Goal: Task Accomplishment & Management: Use online tool/utility

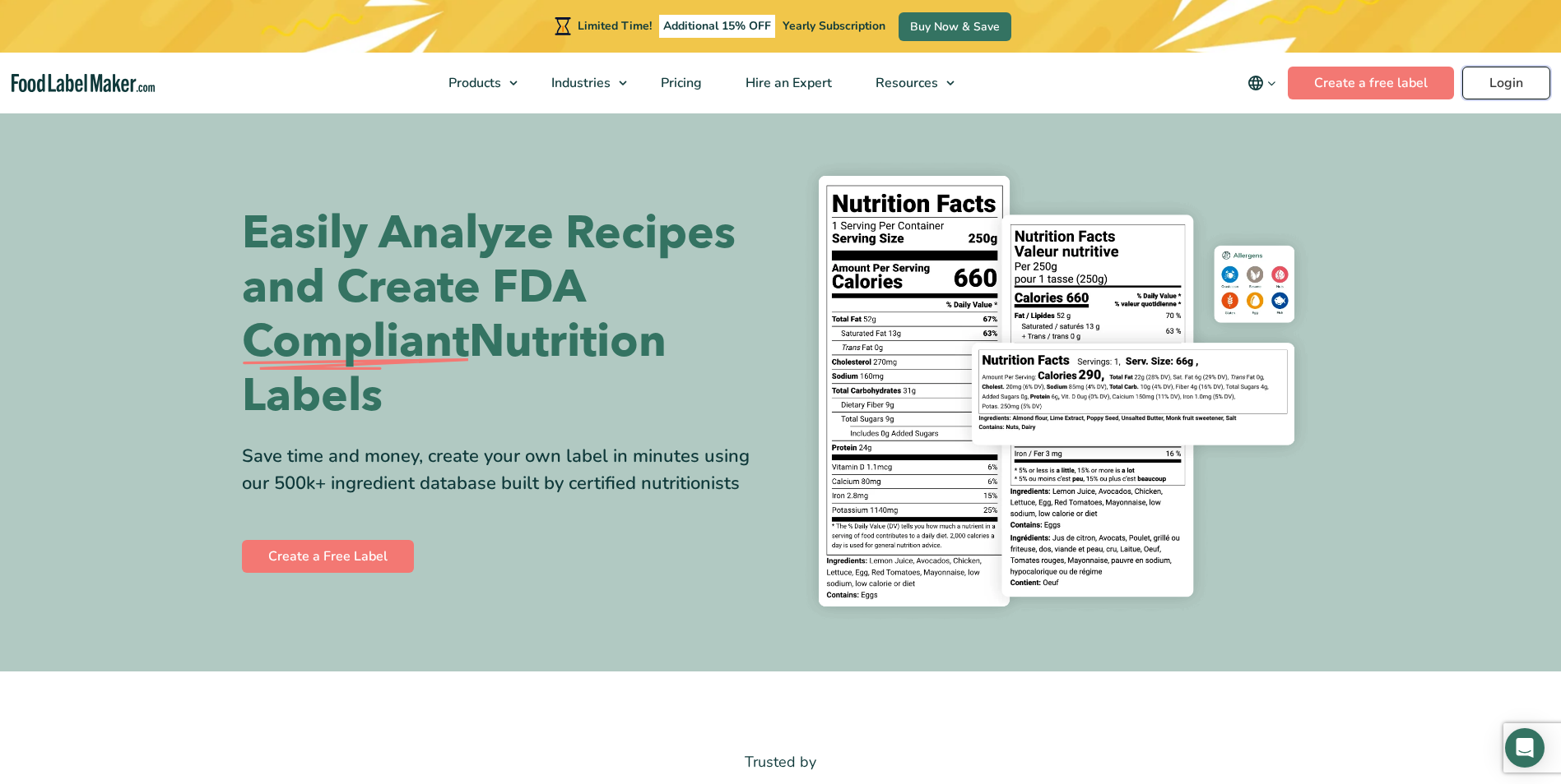
click at [1521, 90] on link "Login" at bounding box center [1506, 83] width 88 height 33
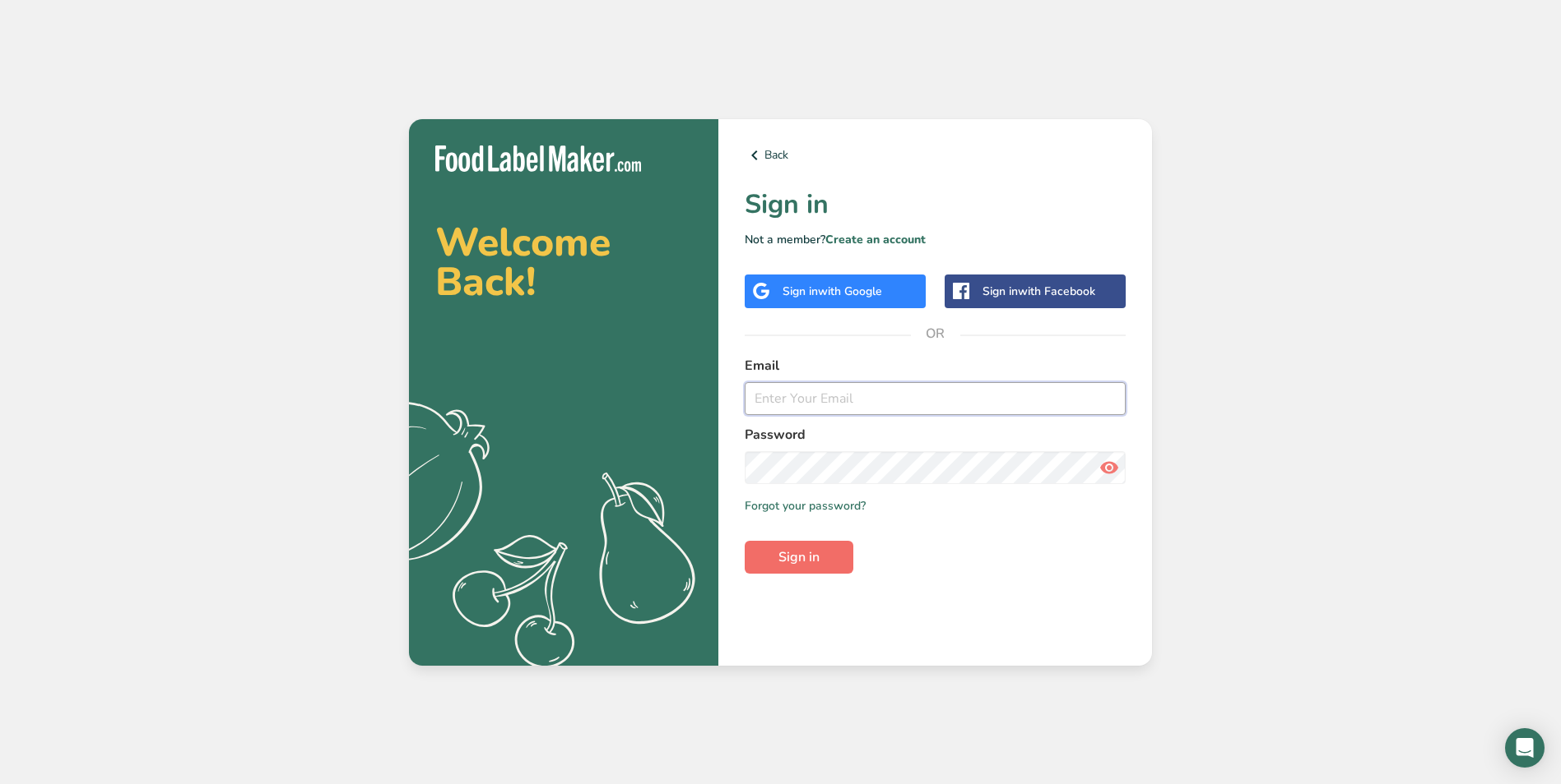
type input "[EMAIL_ADDRESS][DOMAIN_NAME]"
click at [797, 566] on span "Sign in" at bounding box center [798, 557] width 41 height 20
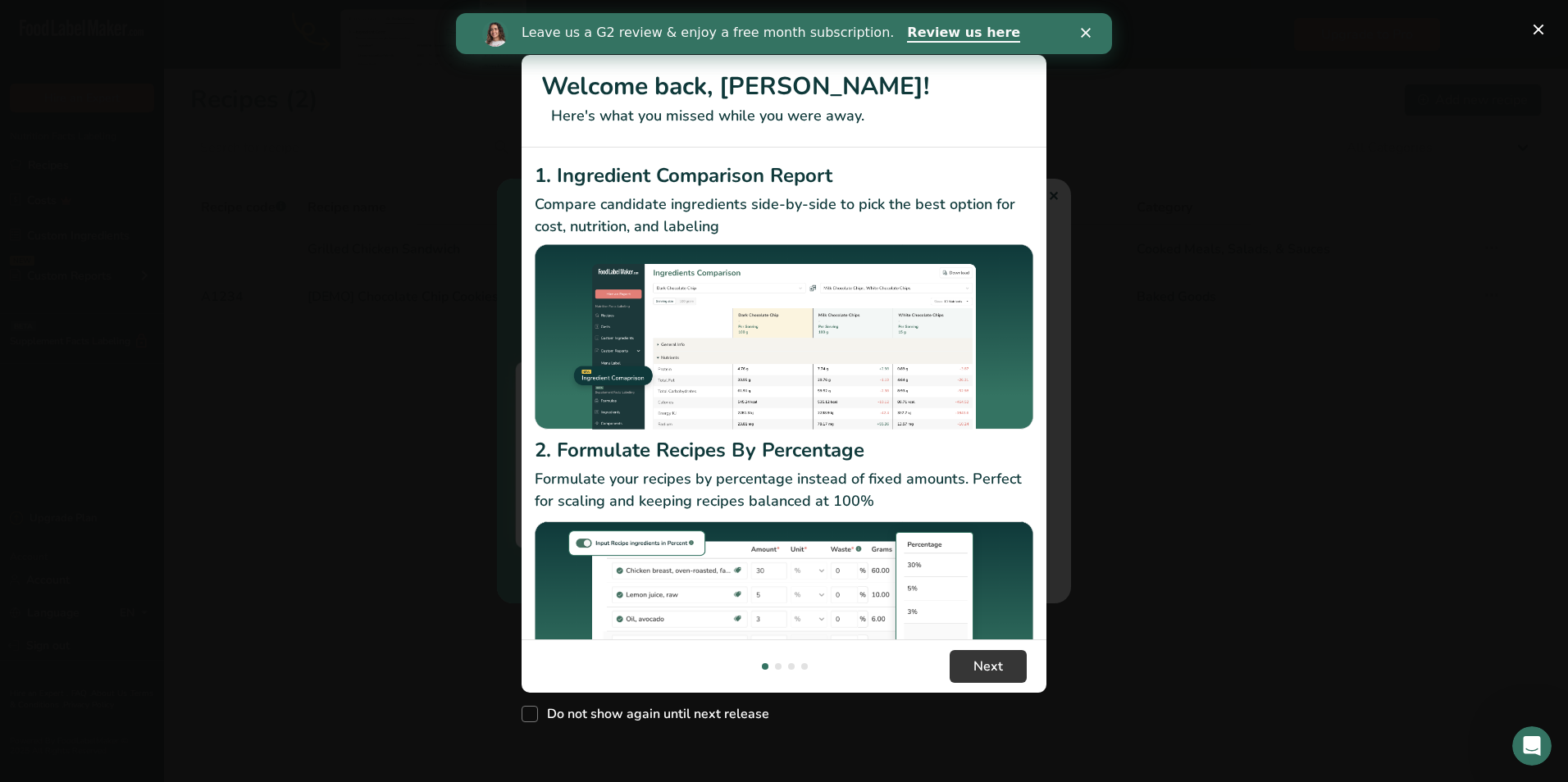
click at [1086, 30] on icon "Close" at bounding box center [1086, 33] width 10 height 10
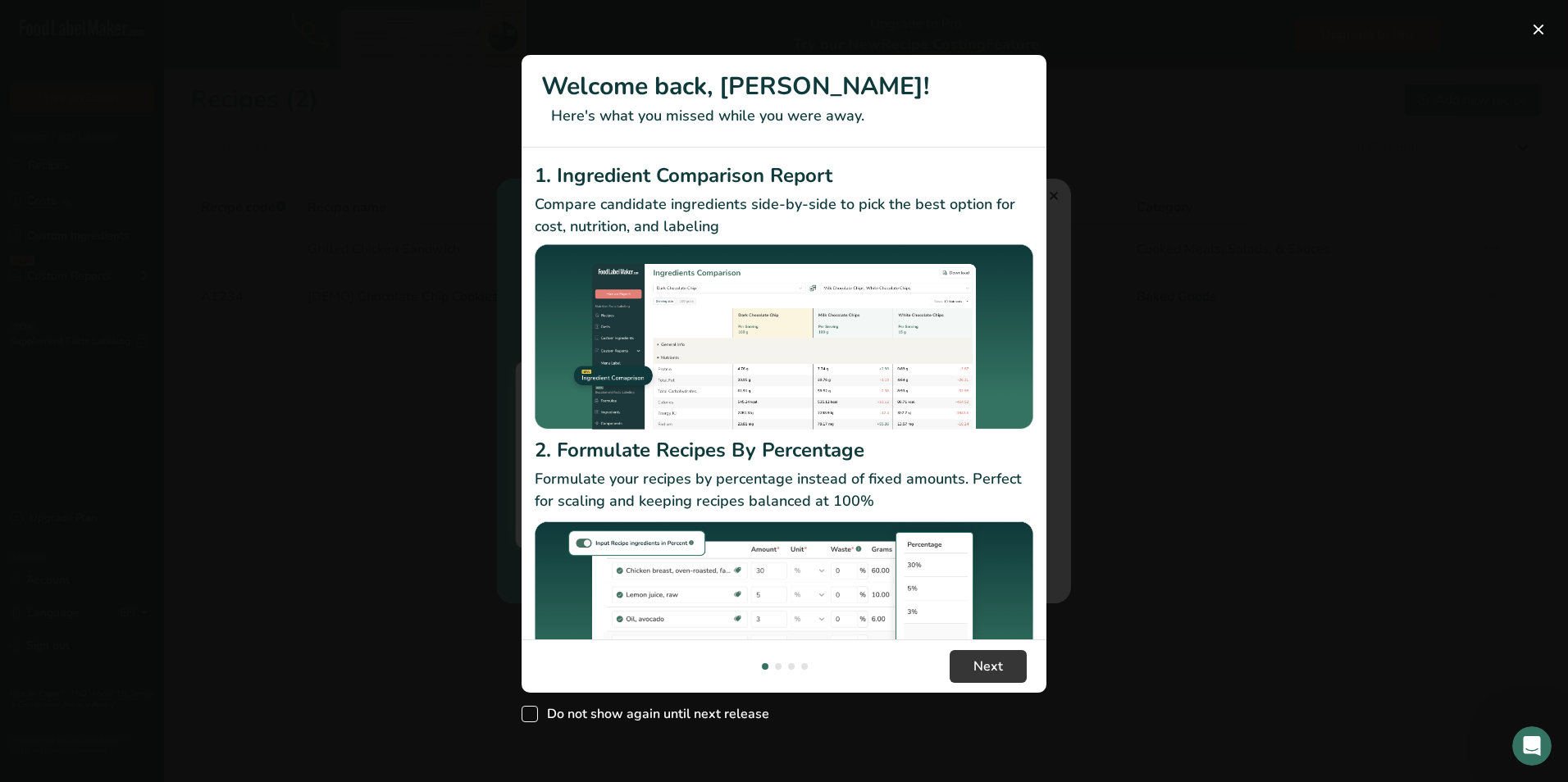
click at [528, 712] on span "New Features" at bounding box center [530, 714] width 16 height 16
click at [528, 712] on input "Do not show again until next release" at bounding box center [527, 713] width 11 height 11
checkbox input "true"
click at [984, 666] on span "Next" at bounding box center [988, 666] width 30 height 20
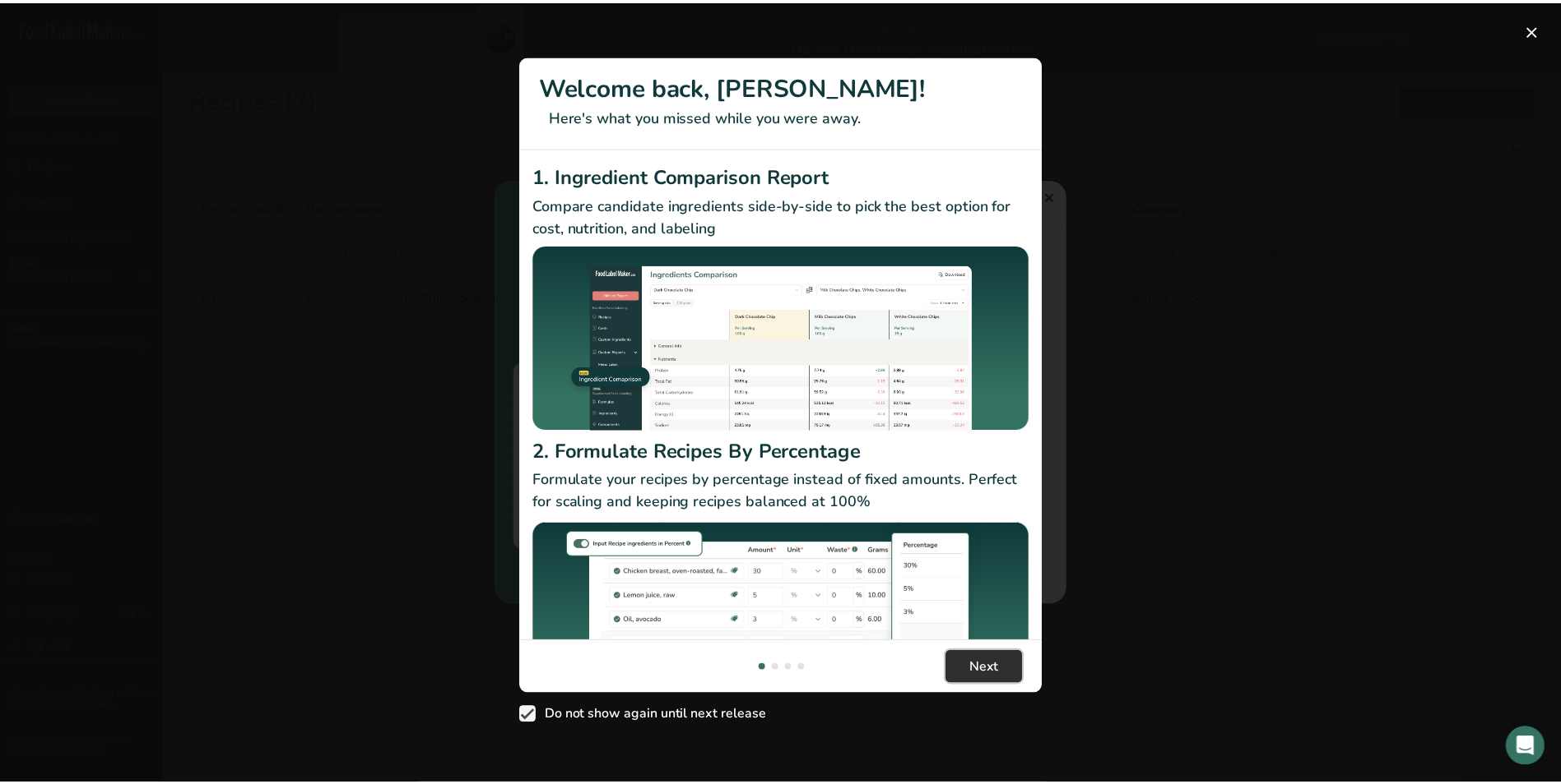
scroll to position [0, 527]
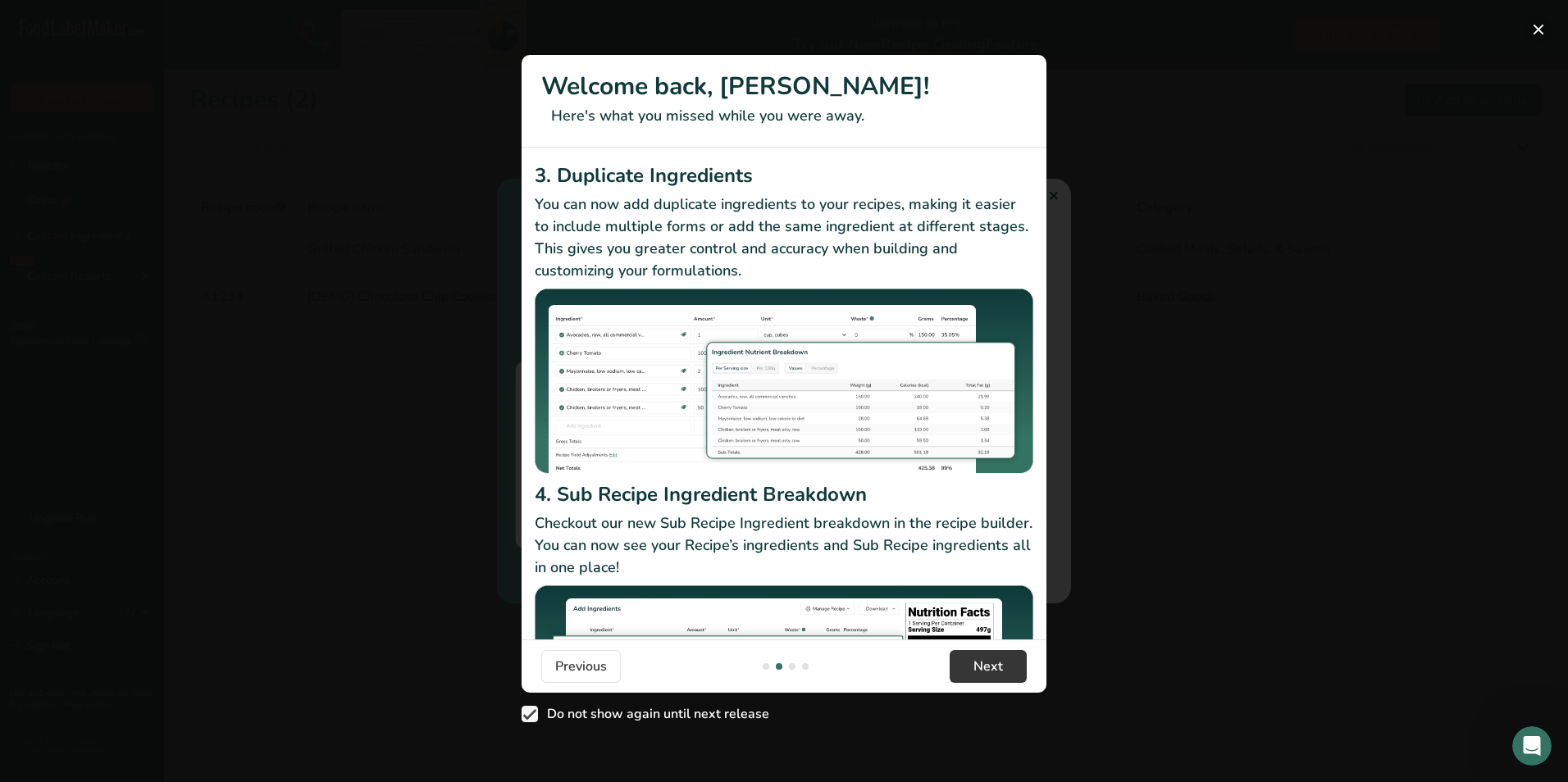
click at [1542, 35] on button "New Features" at bounding box center [1538, 29] width 26 height 26
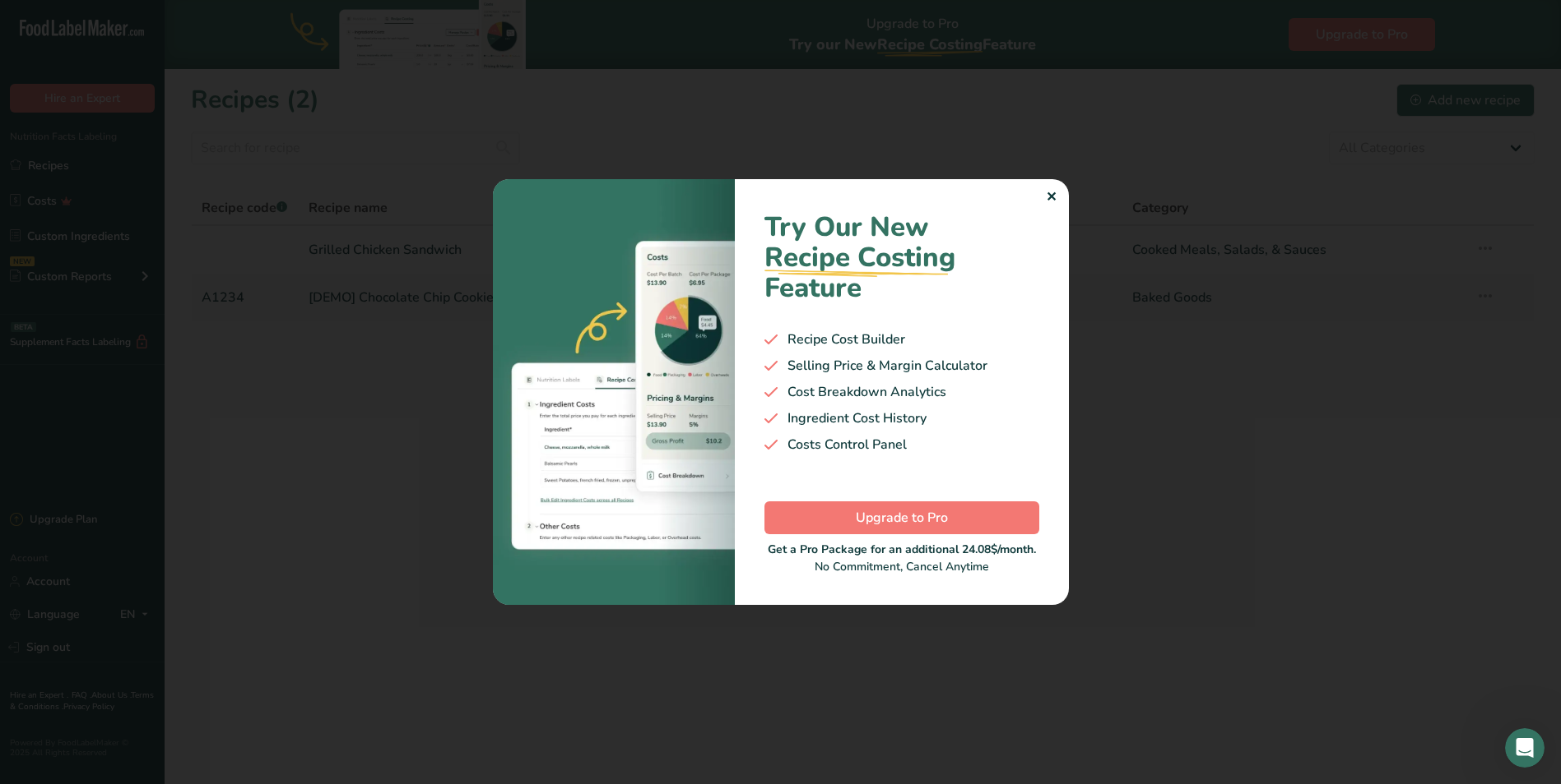
click at [1055, 192] on div "✕" at bounding box center [1050, 198] width 11 height 20
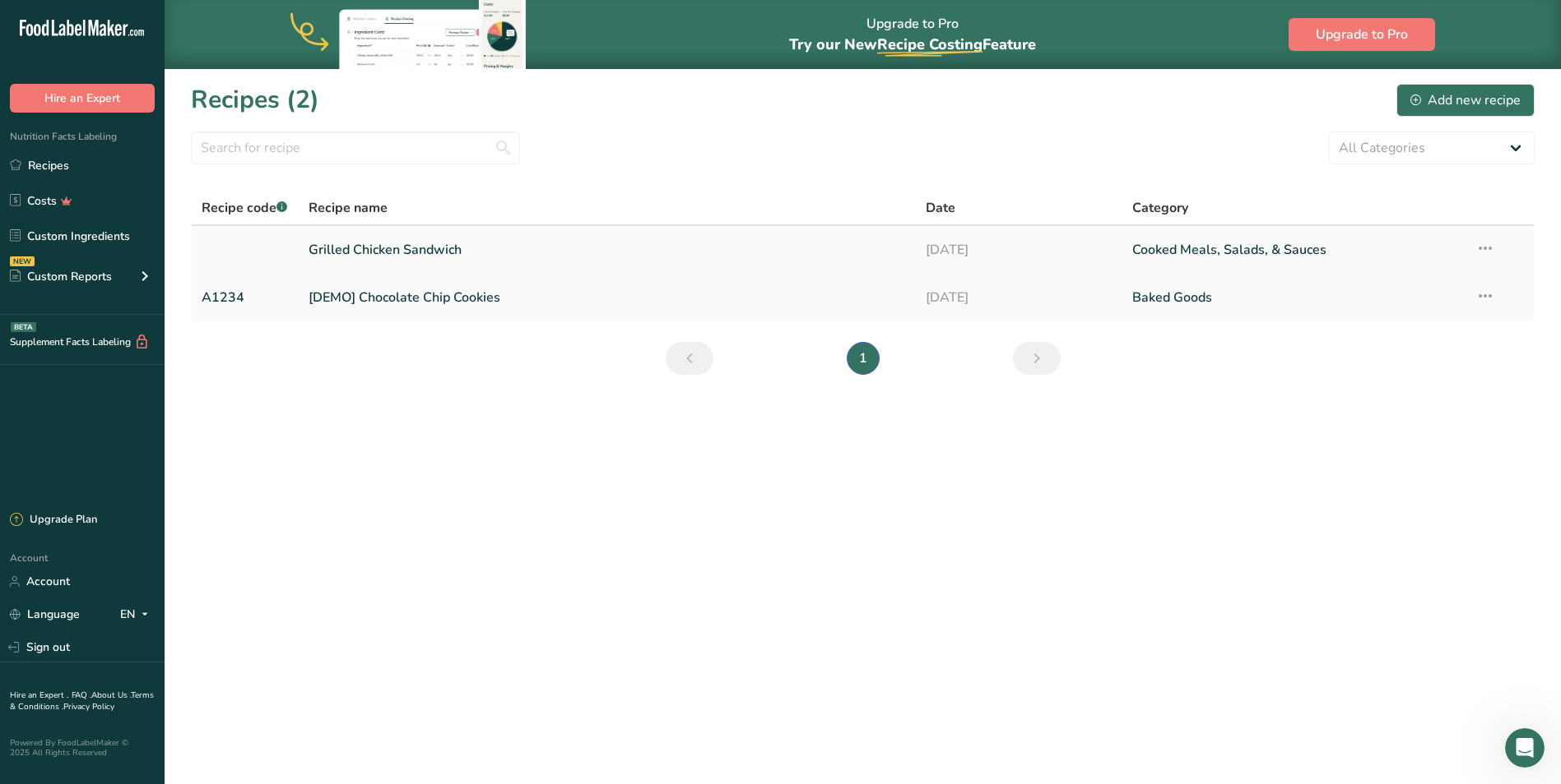
click at [562, 253] on link "Grilled Chicken Sandwich" at bounding box center [608, 250] width 599 height 35
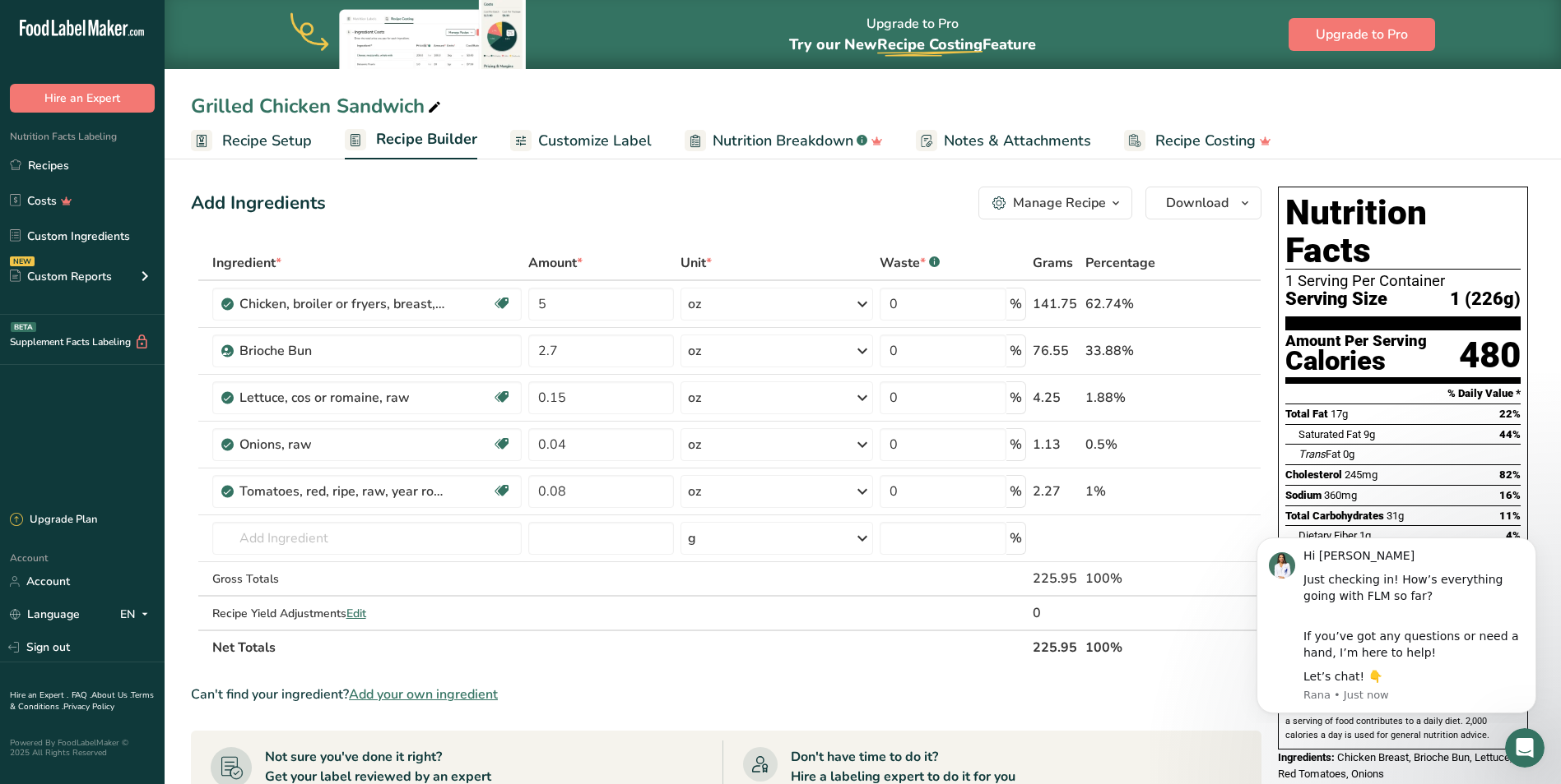
click at [638, 197] on div "Add Ingredients Manage Recipe Delete Recipe Duplicate Recipe Scale Recipe Save …" at bounding box center [726, 203] width 1070 height 33
click at [1060, 96] on div "Grilled Chicken Sandwich" at bounding box center [862, 106] width 1396 height 30
click at [1448, 114] on div "Grilled Chicken Sandwich" at bounding box center [862, 106] width 1396 height 30
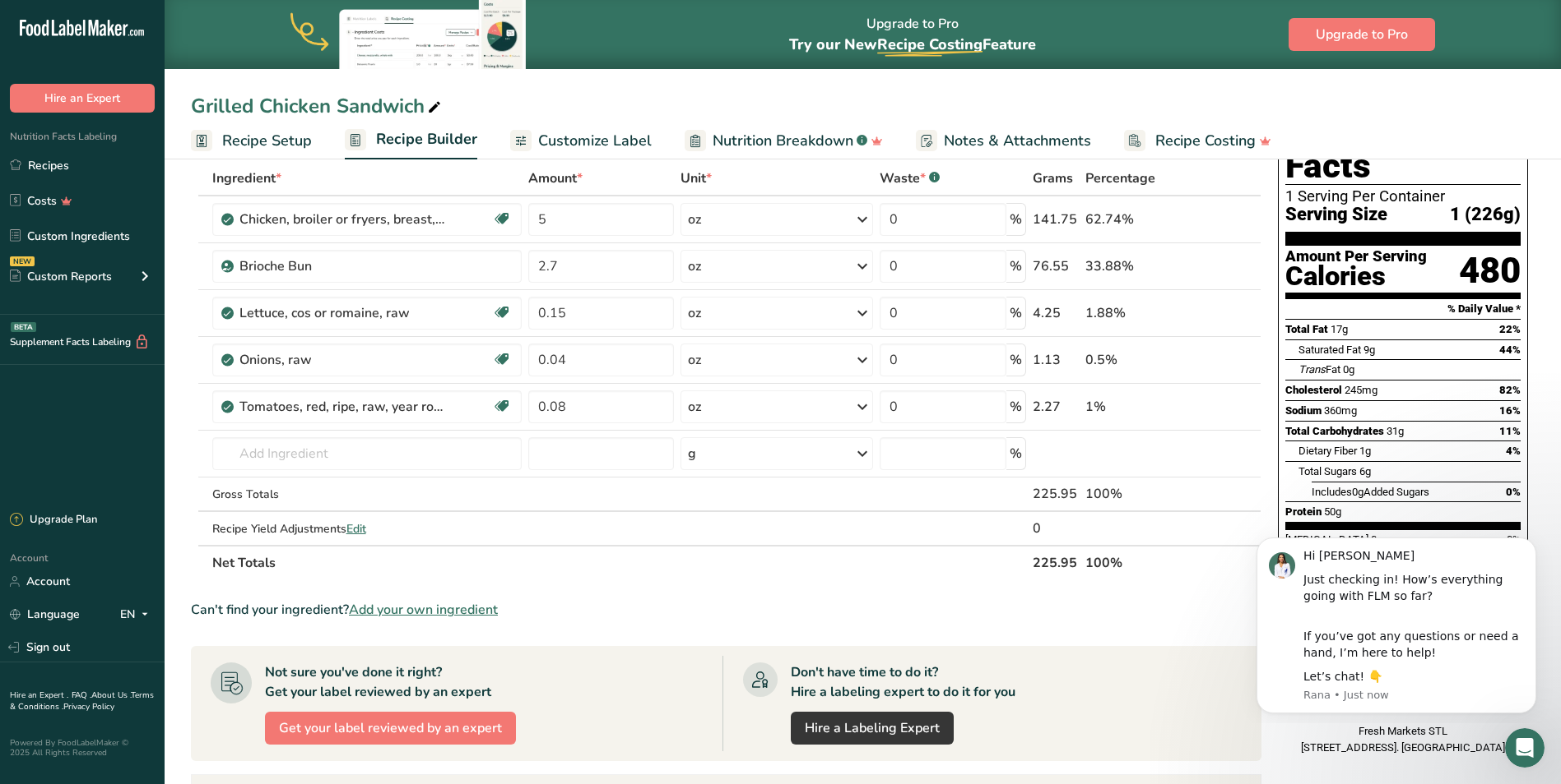
scroll to position [82, 0]
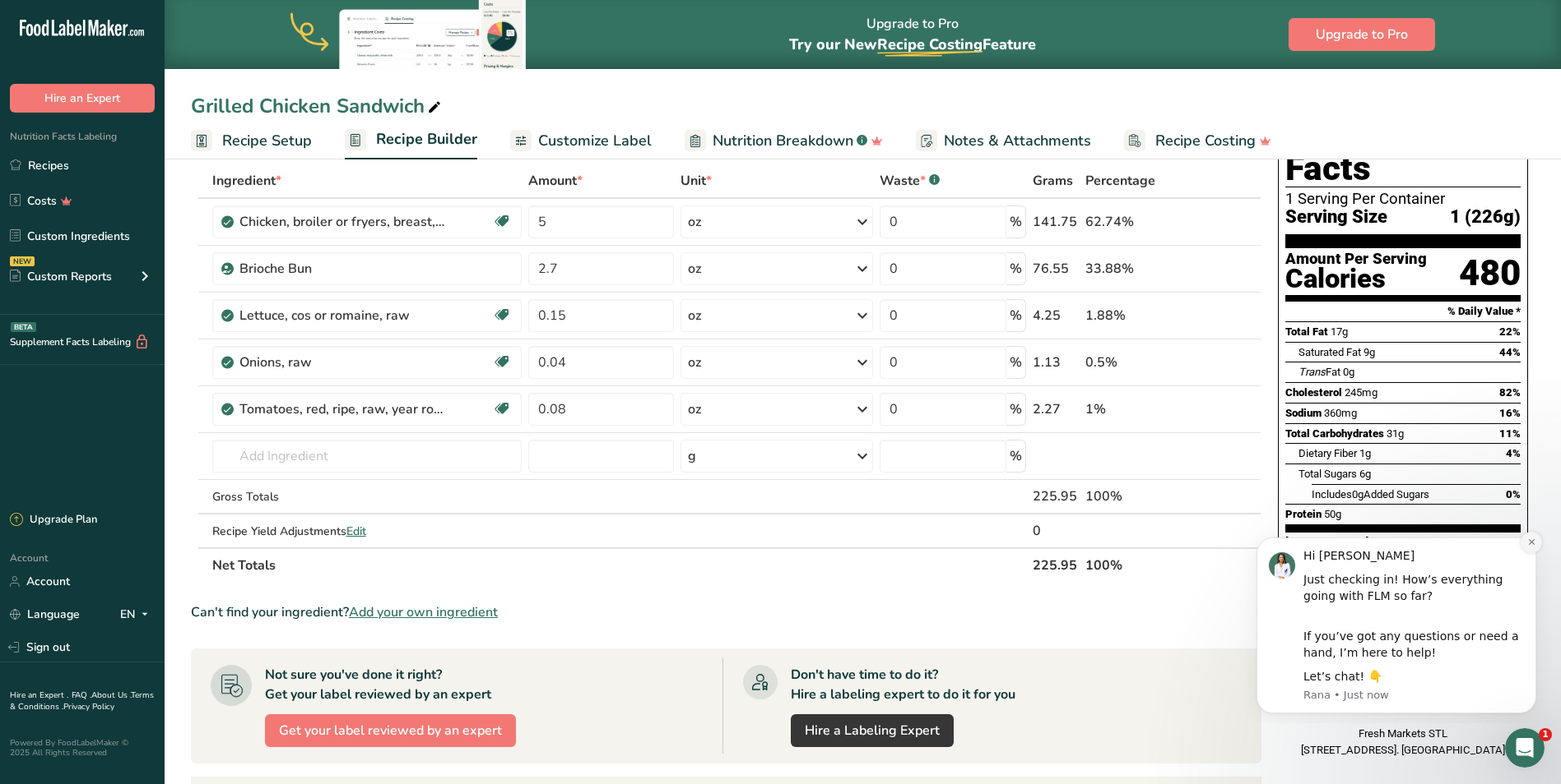
click at [1533, 541] on icon "Dismiss notification" at bounding box center [1531, 542] width 6 height 6
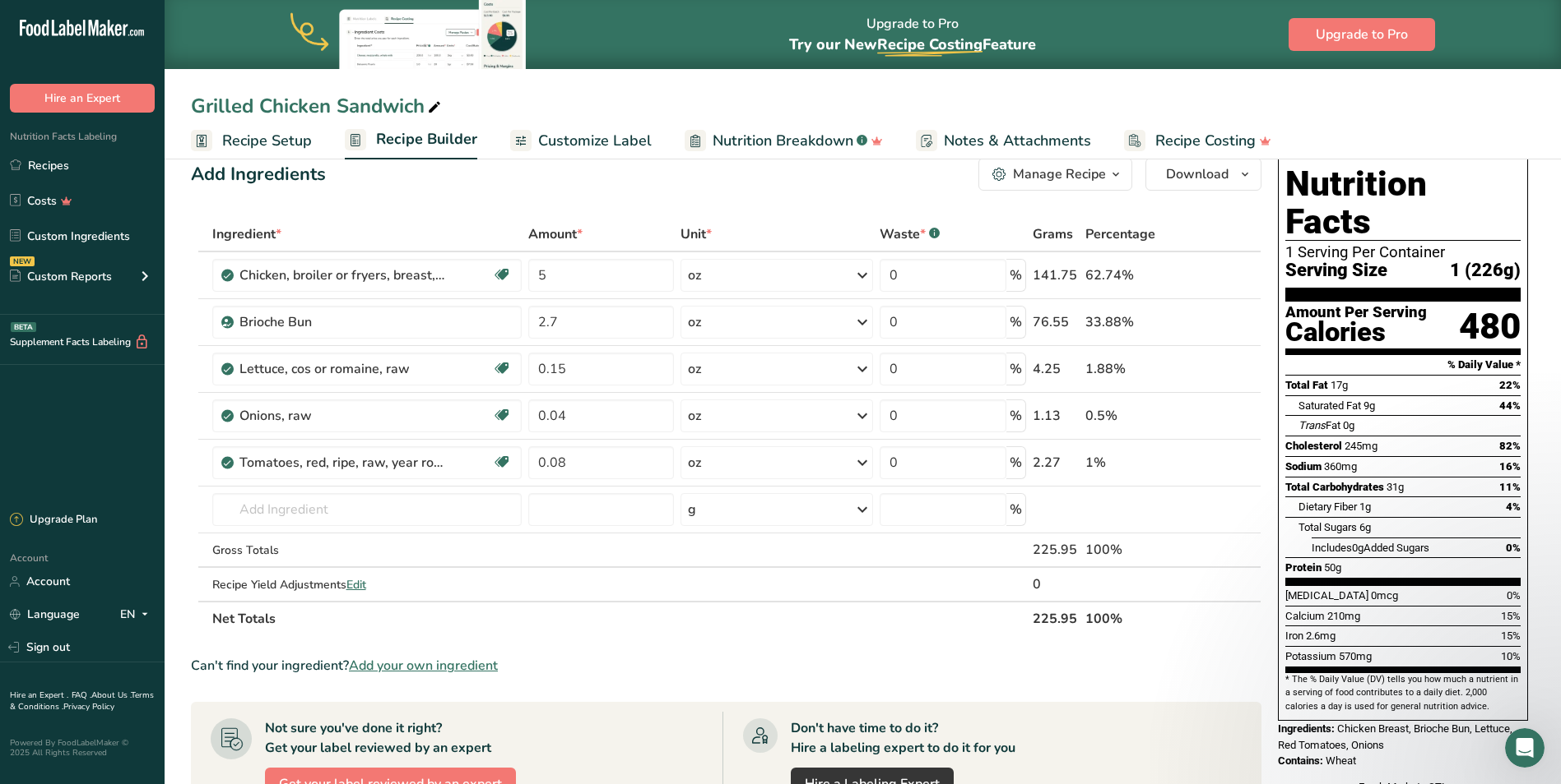
scroll to position [0, 0]
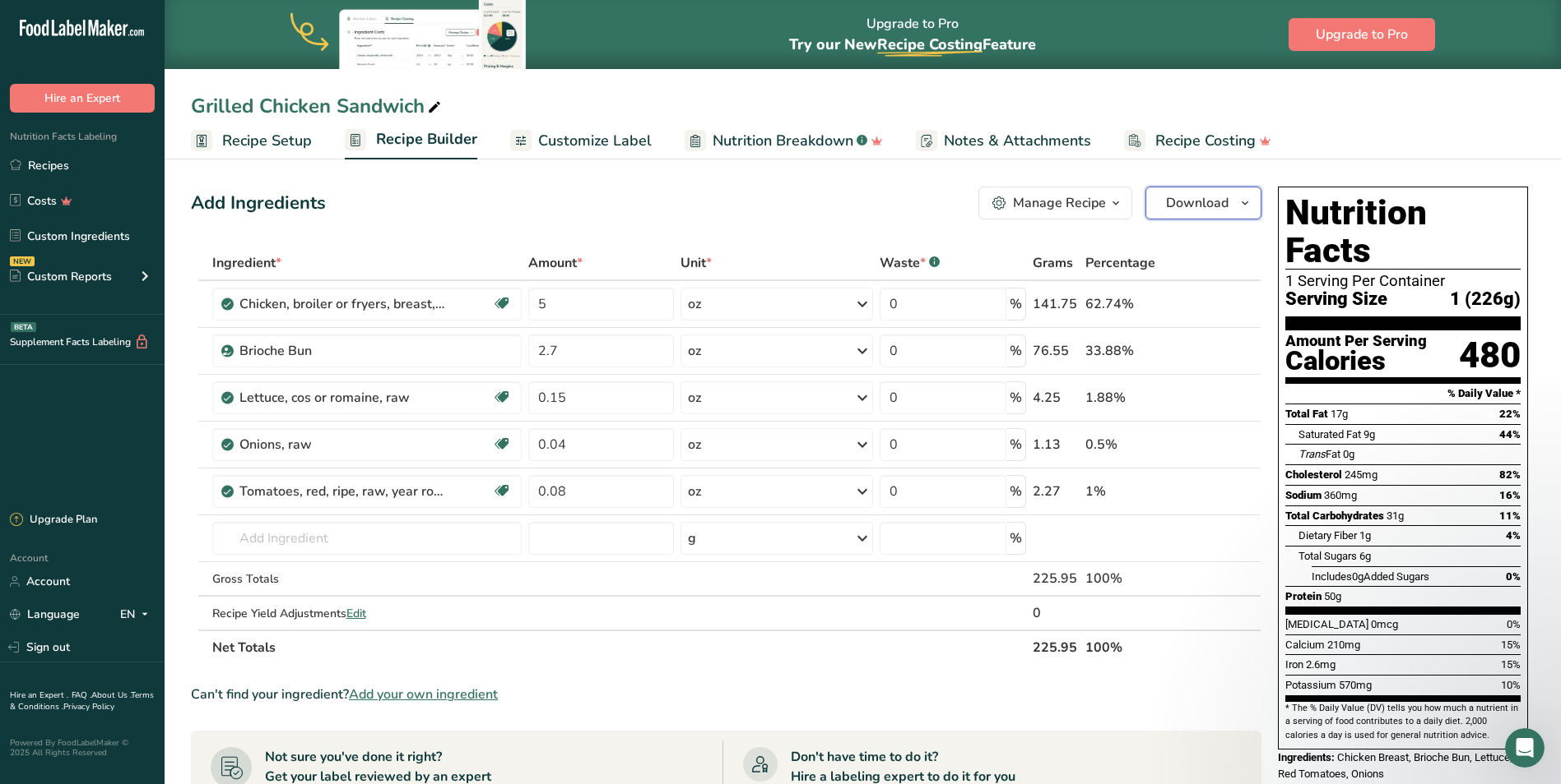
click at [1210, 212] on span "Download" at bounding box center [1197, 203] width 63 height 20
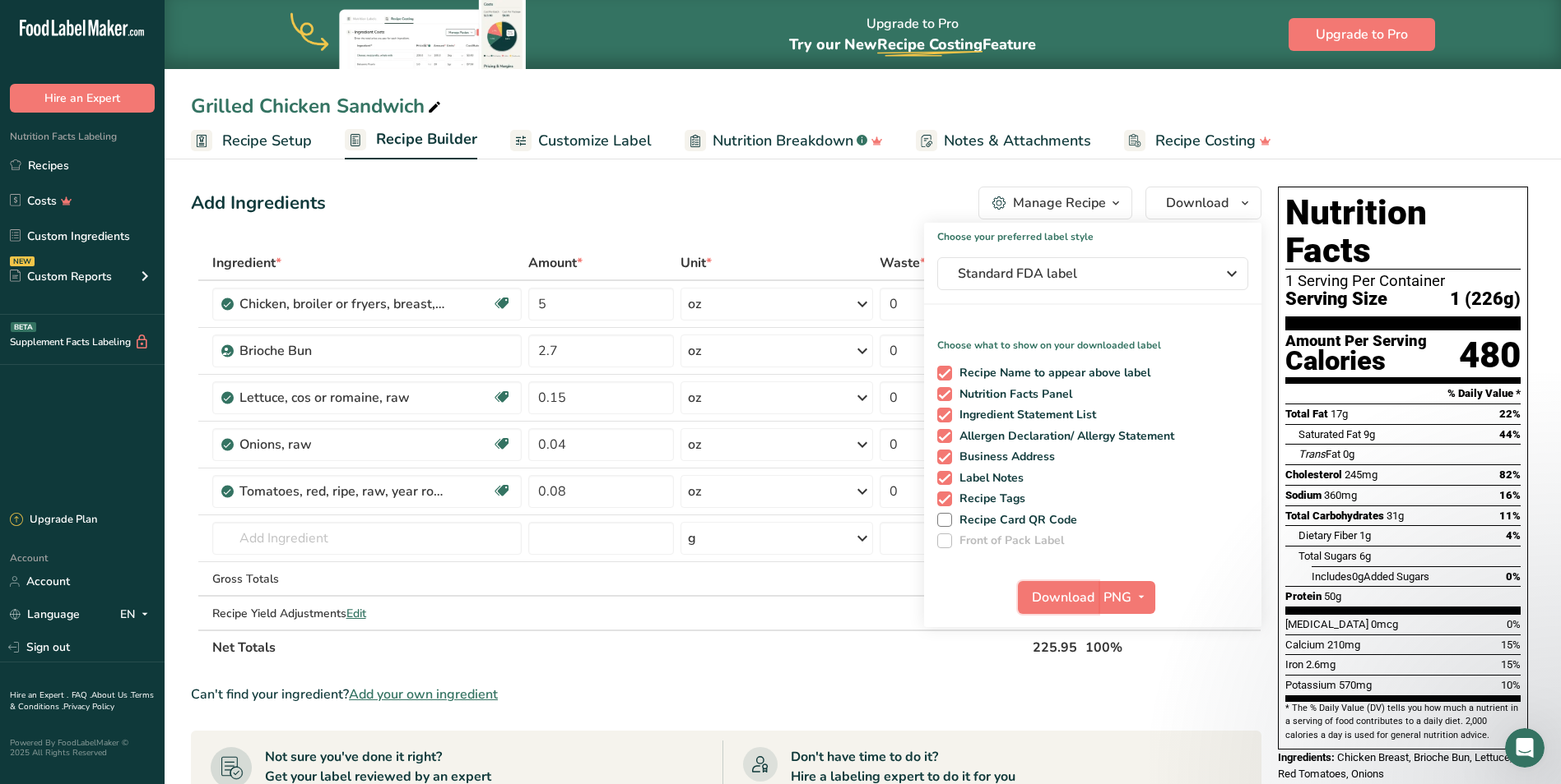
drag, startPoint x: 1064, startPoint y: 599, endPoint x: 1154, endPoint y: 355, distance: 260.1
click at [1154, 355] on div "Choose your preferred label style Standard FDA label Standard FDA label The mos…" at bounding box center [1093, 424] width 338 height 404
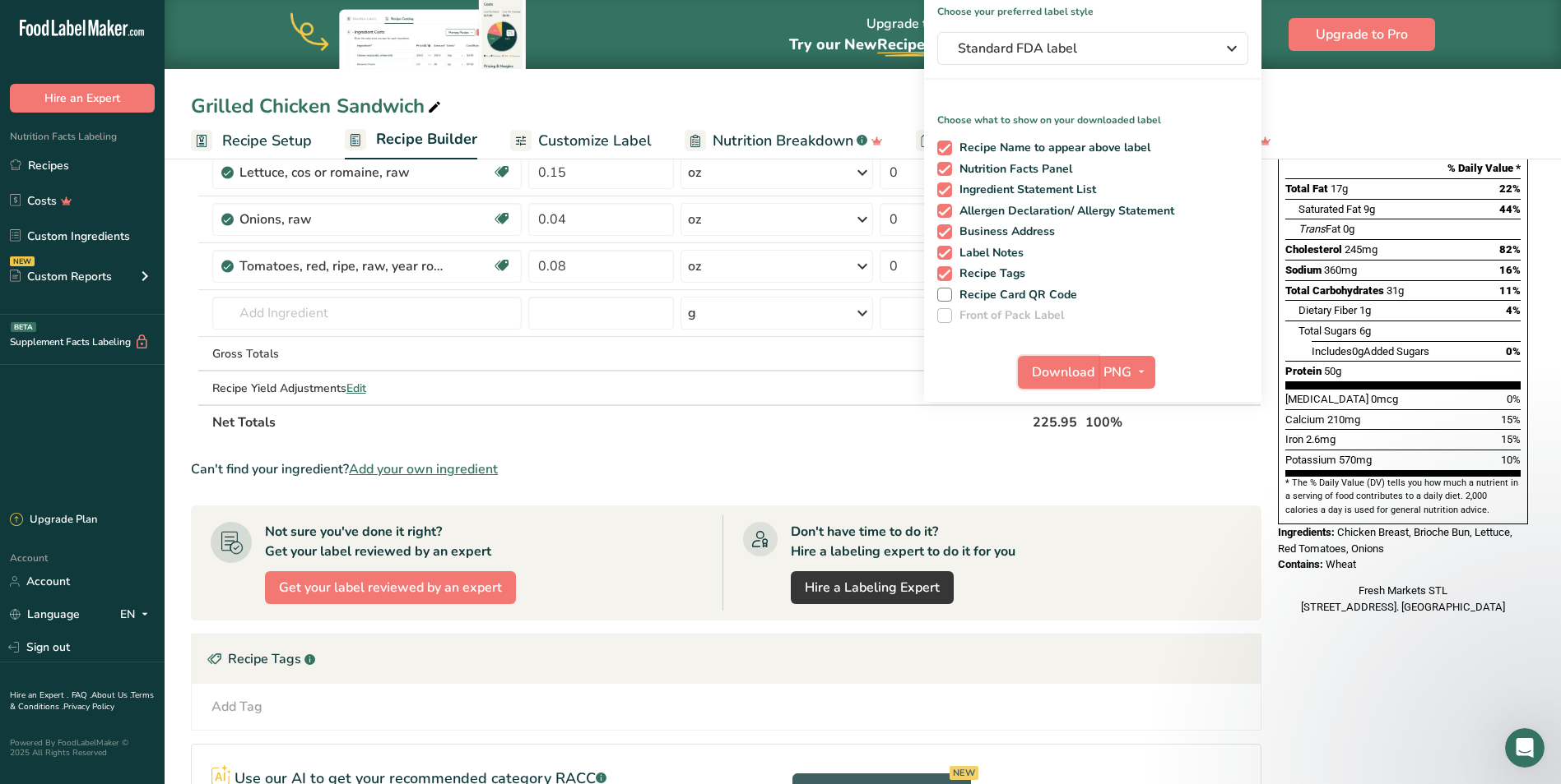
scroll to position [247, 0]
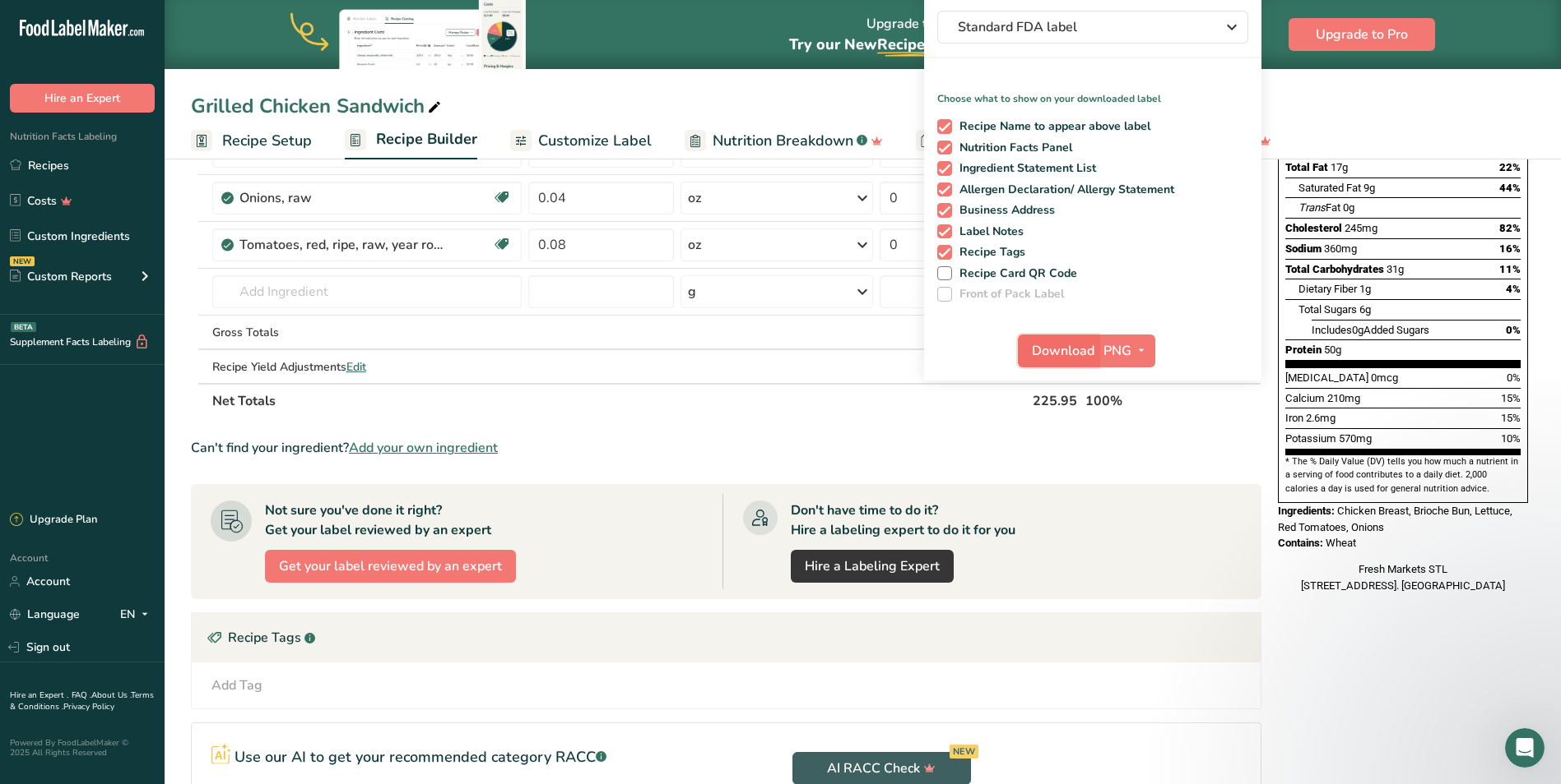
click at [1062, 347] on span "Download" at bounding box center [1062, 352] width 63 height 20
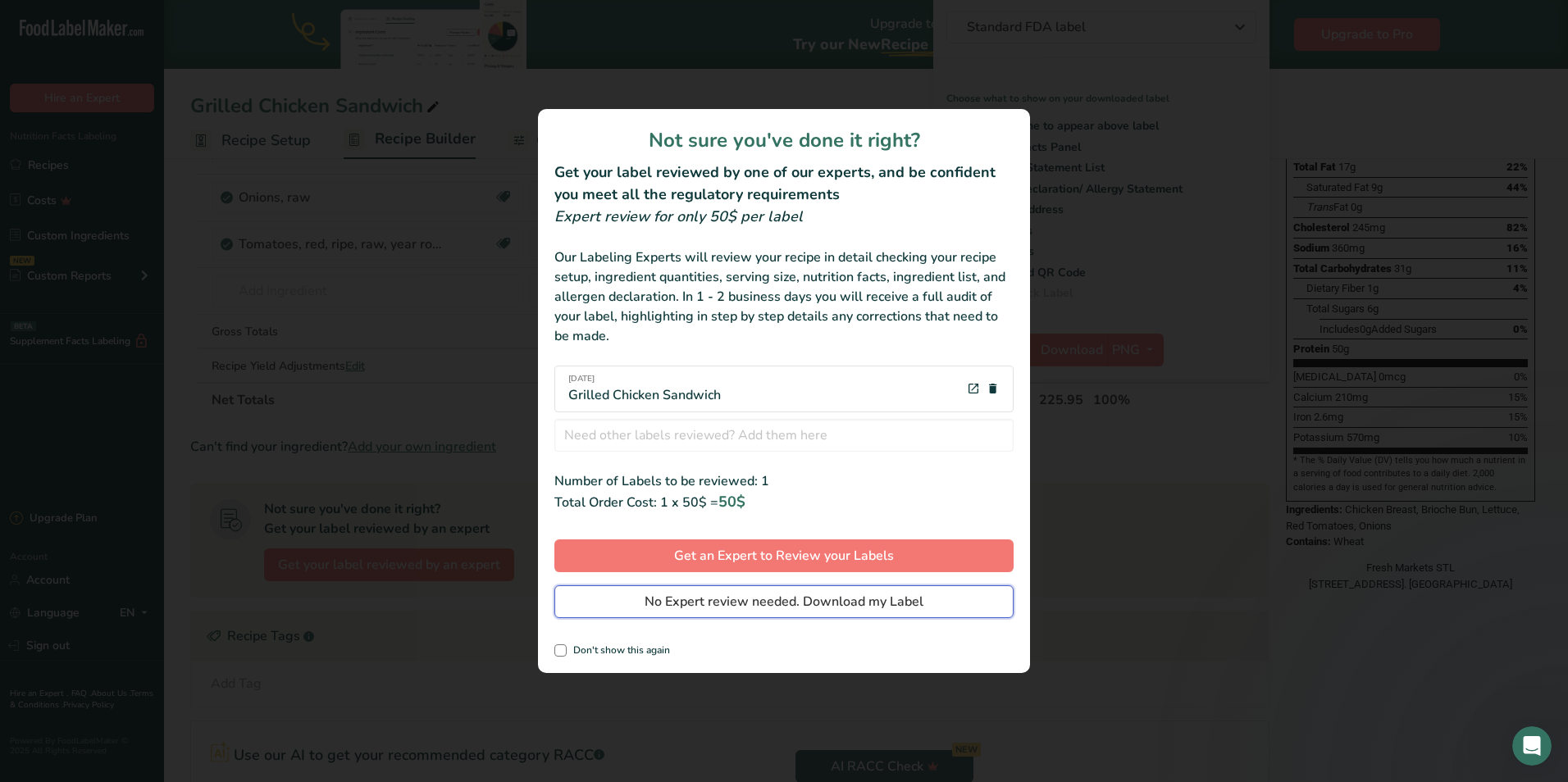
click at [745, 602] on span "No Expert review needed. Download my Label" at bounding box center [784, 602] width 279 height 20
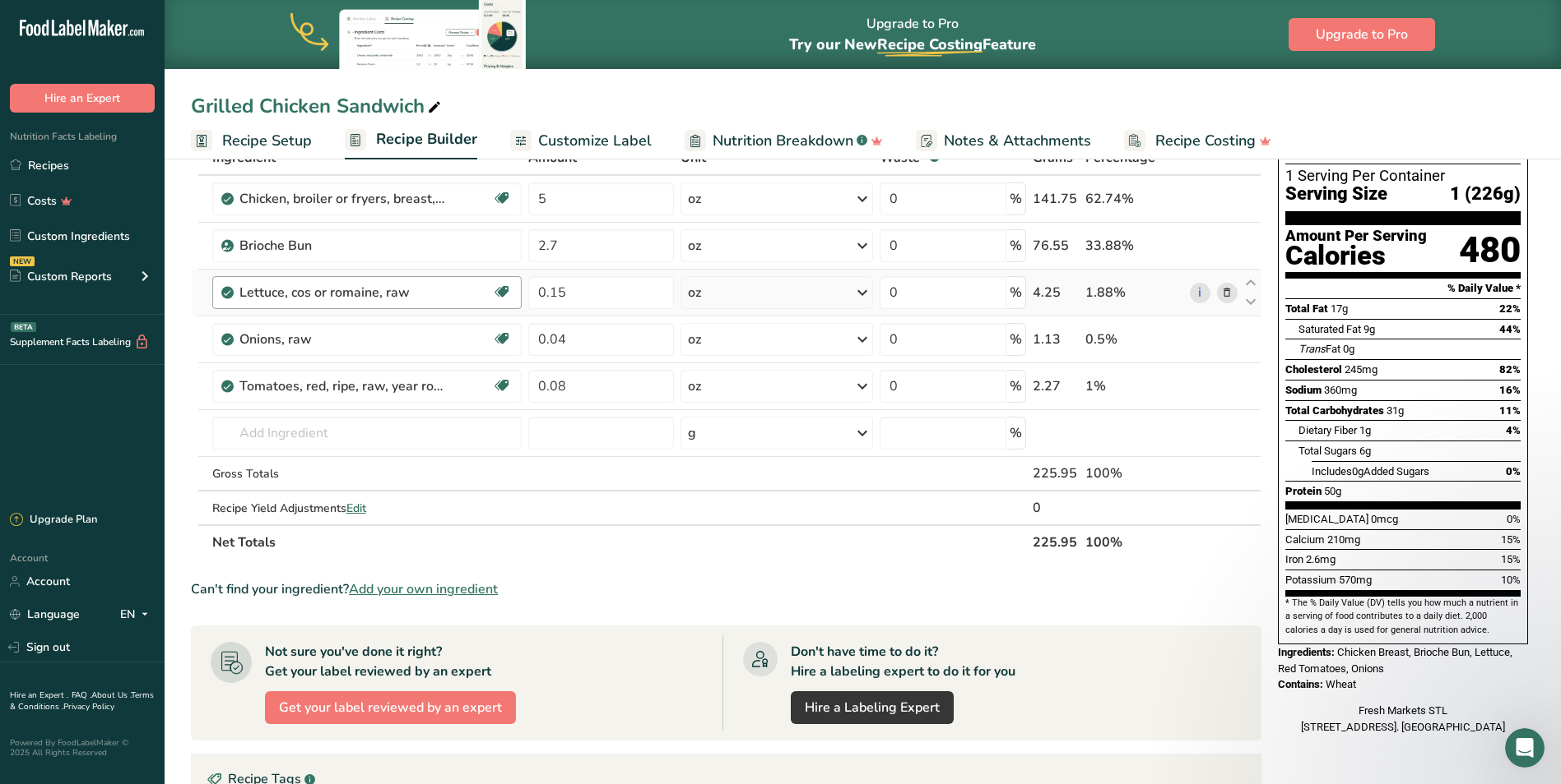
scroll to position [0, 0]
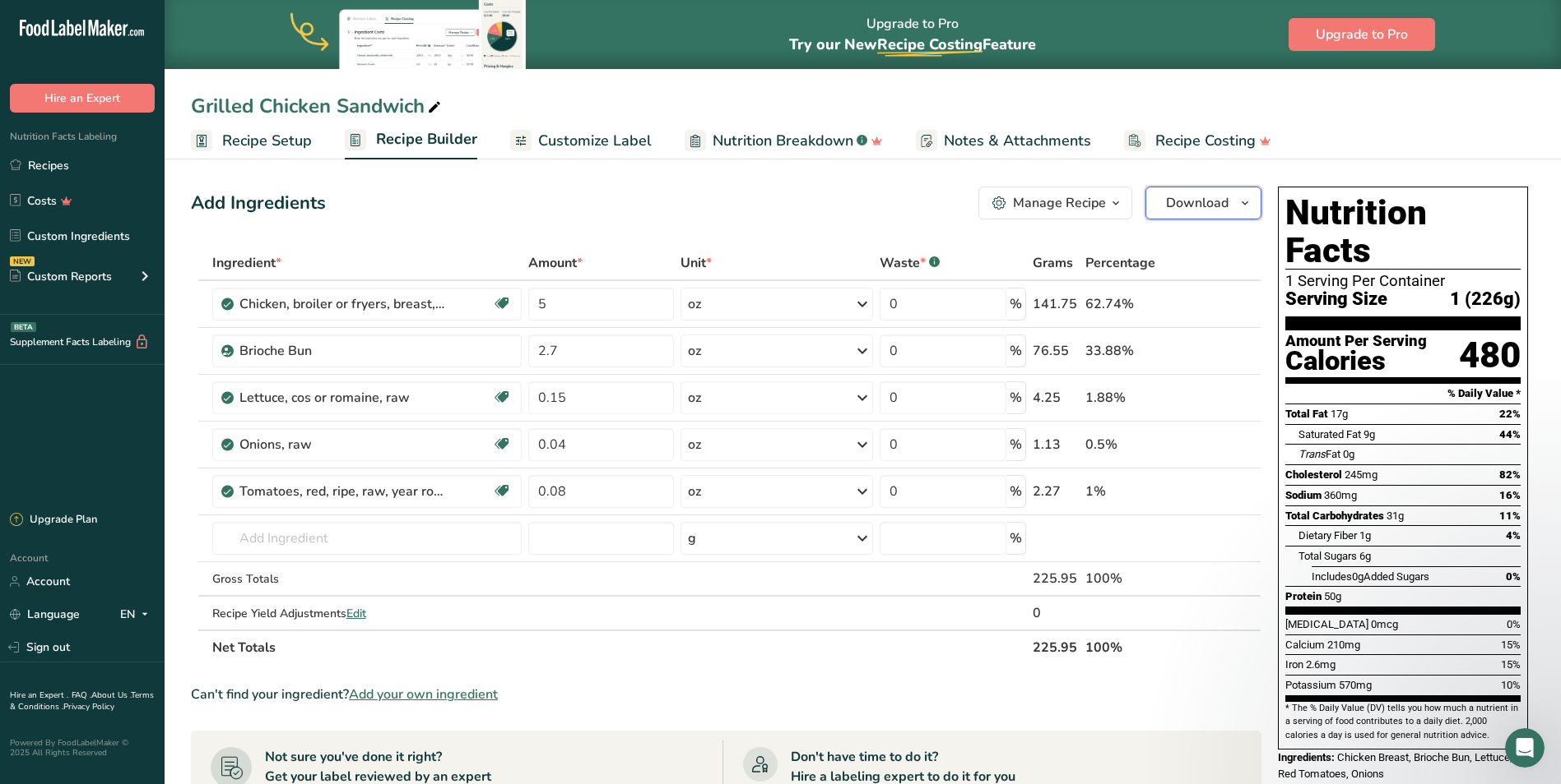
click at [1192, 201] on span "Download" at bounding box center [1197, 203] width 63 height 20
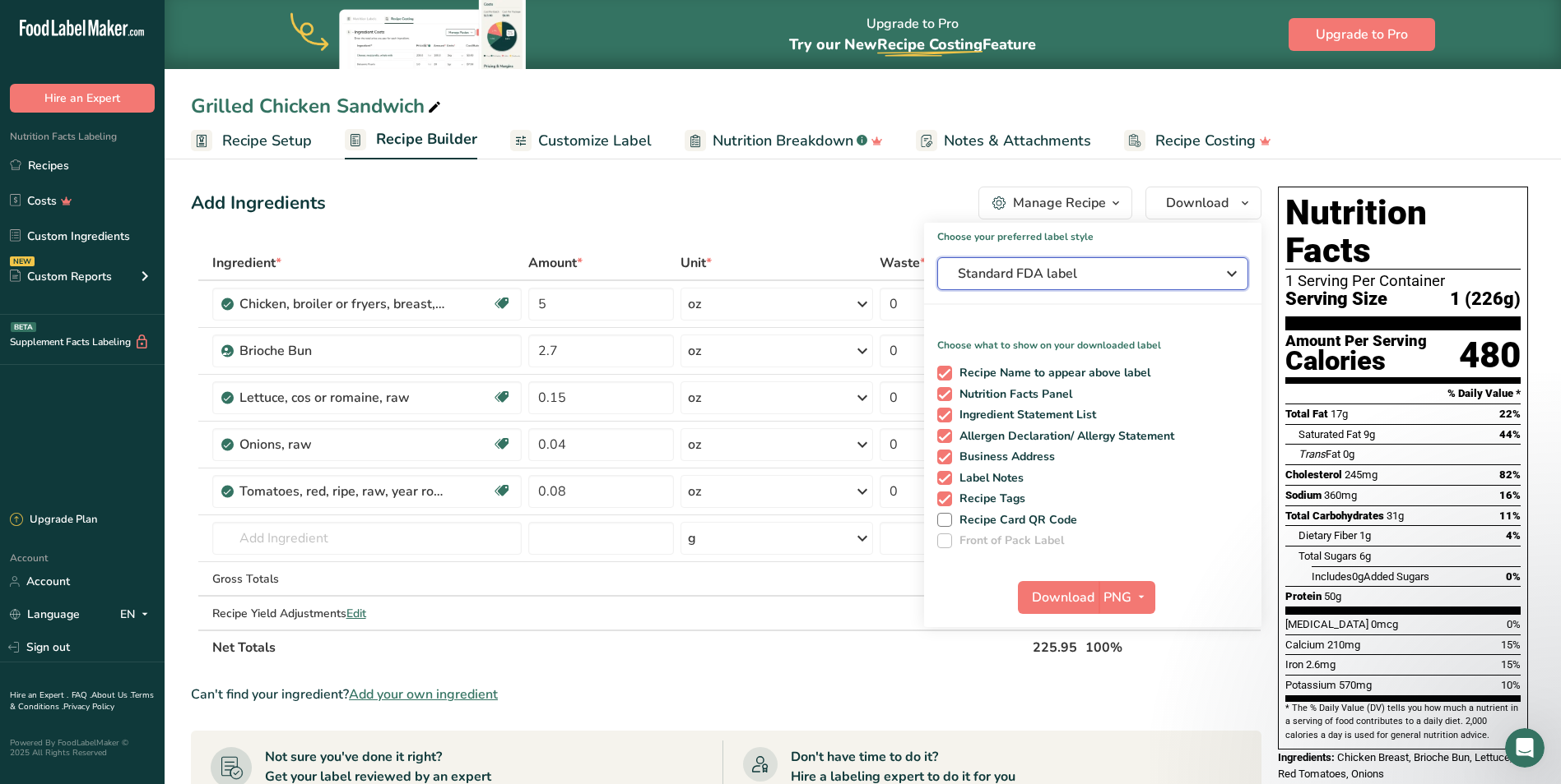
click at [1126, 284] on button "Standard FDA label" at bounding box center [1092, 274] width 311 height 33
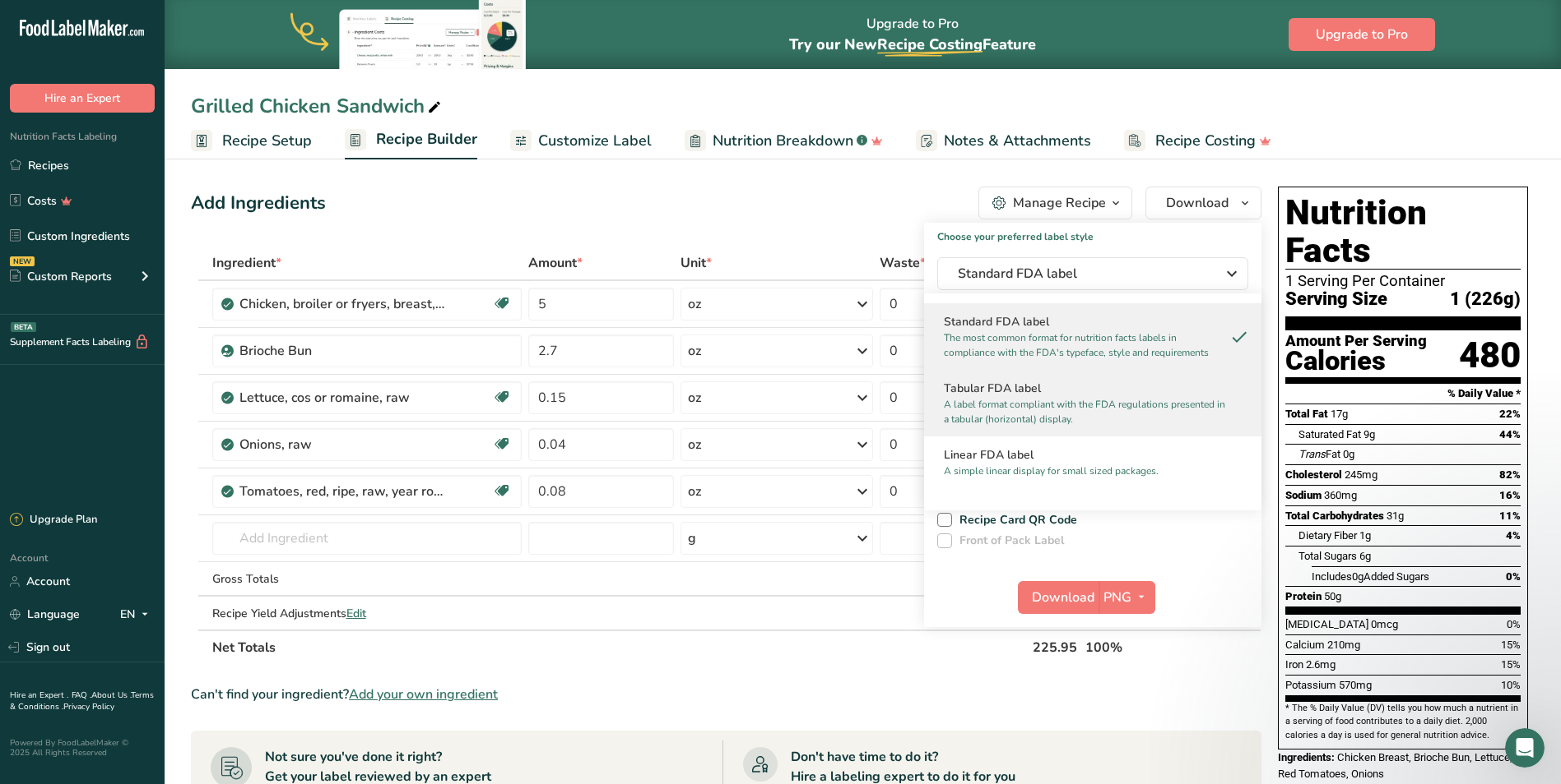
click at [1050, 400] on p "A label format compliant with the FDA regulations presented in a tabular (horiz…" at bounding box center [1084, 412] width 283 height 30
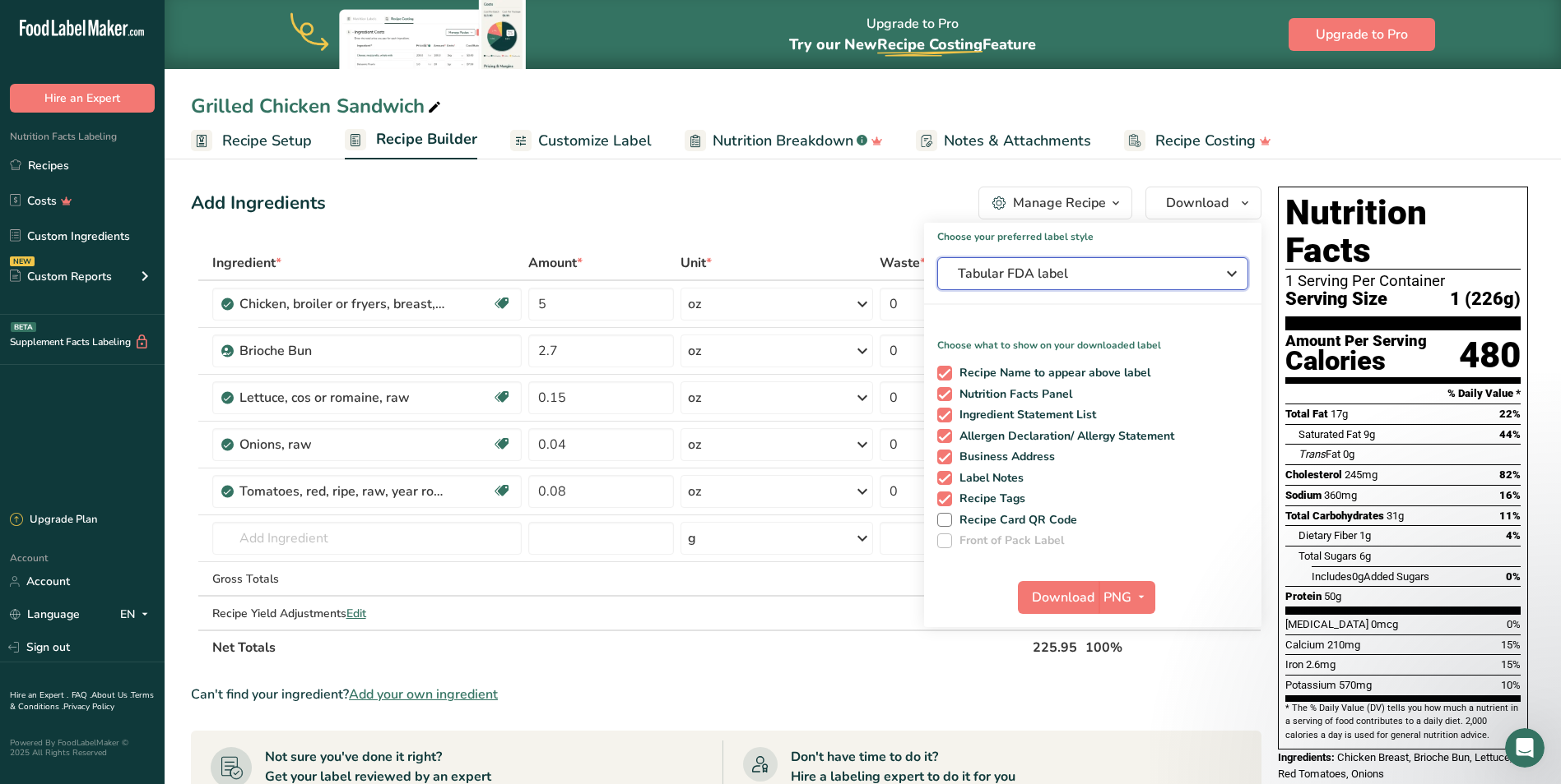
click at [1066, 276] on span "Tabular FDA label" at bounding box center [1080, 274] width 247 height 20
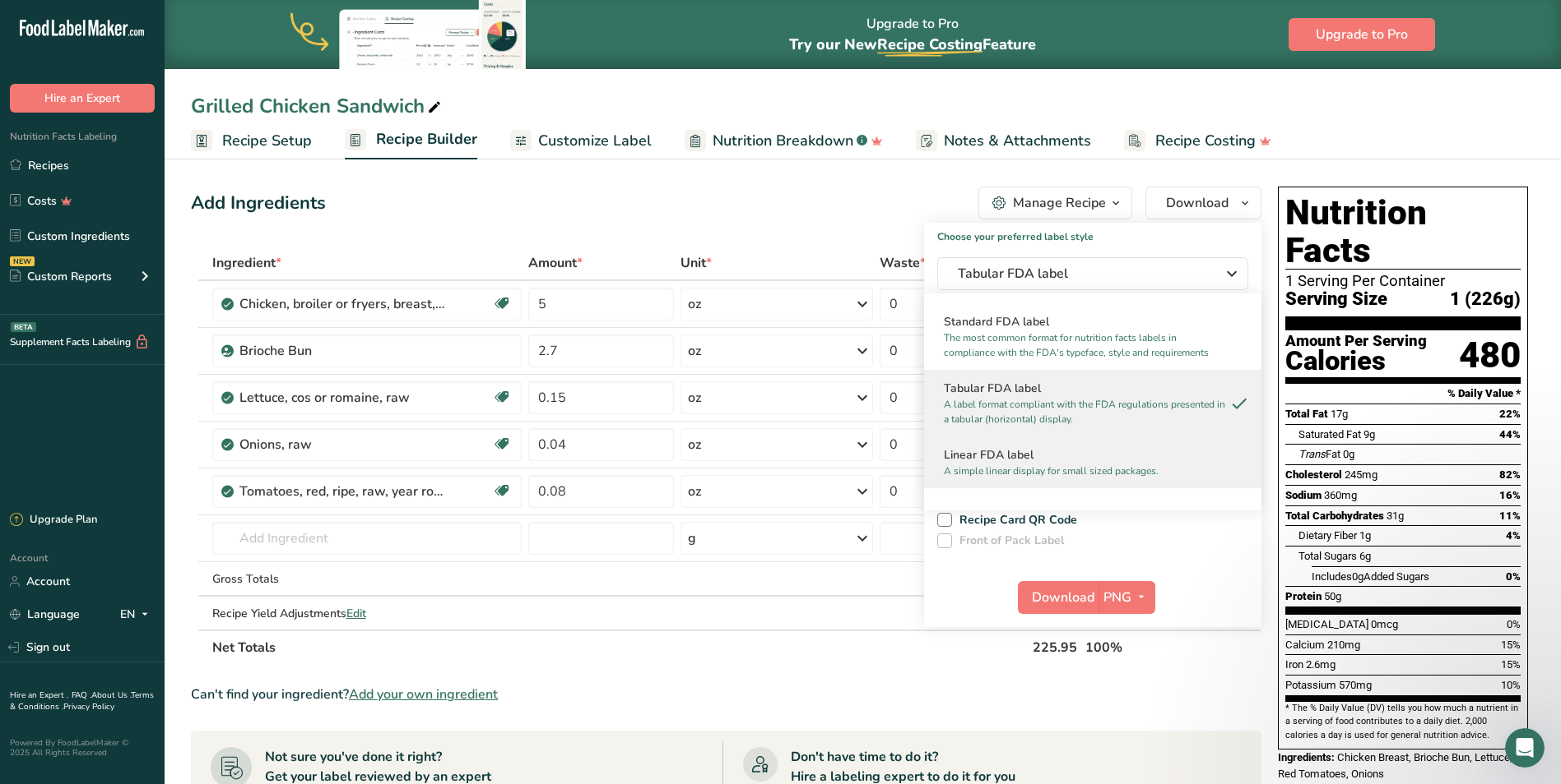
click at [998, 463] on p "A simple linear display for small sized packages." at bounding box center [1084, 470] width 283 height 15
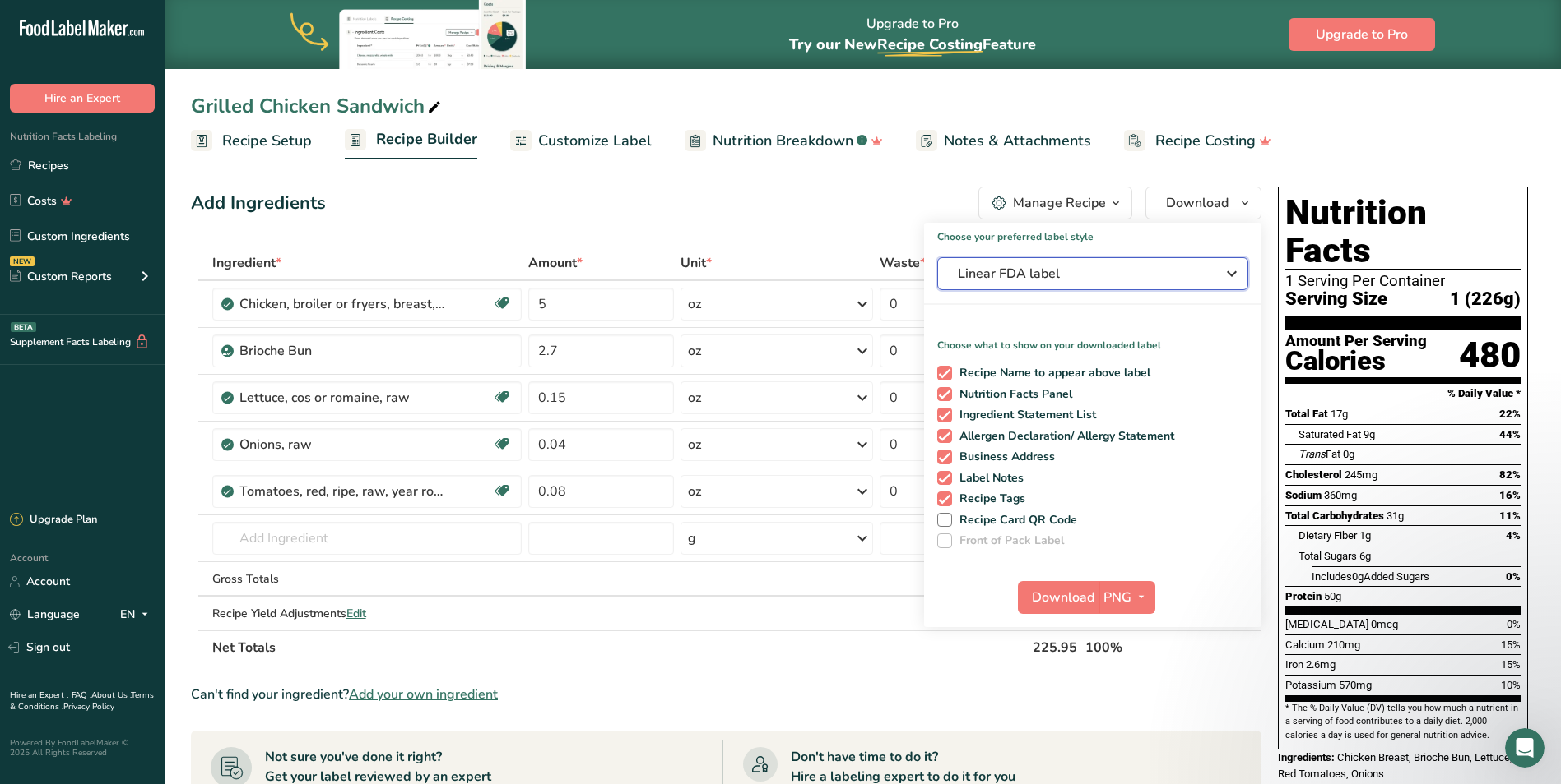
click at [1047, 272] on span "Linear FDA label" at bounding box center [1080, 274] width 247 height 20
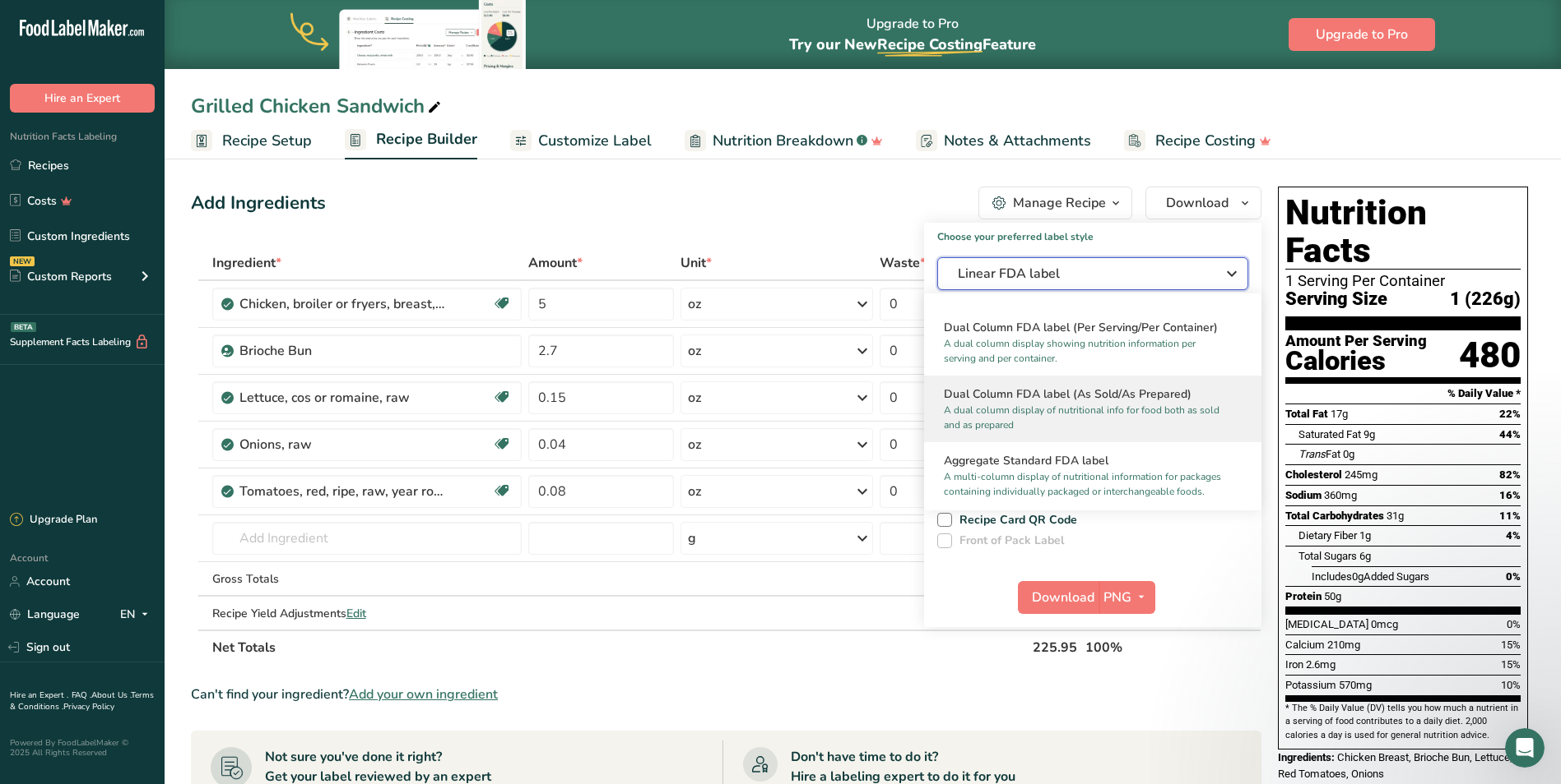
scroll to position [247, 0]
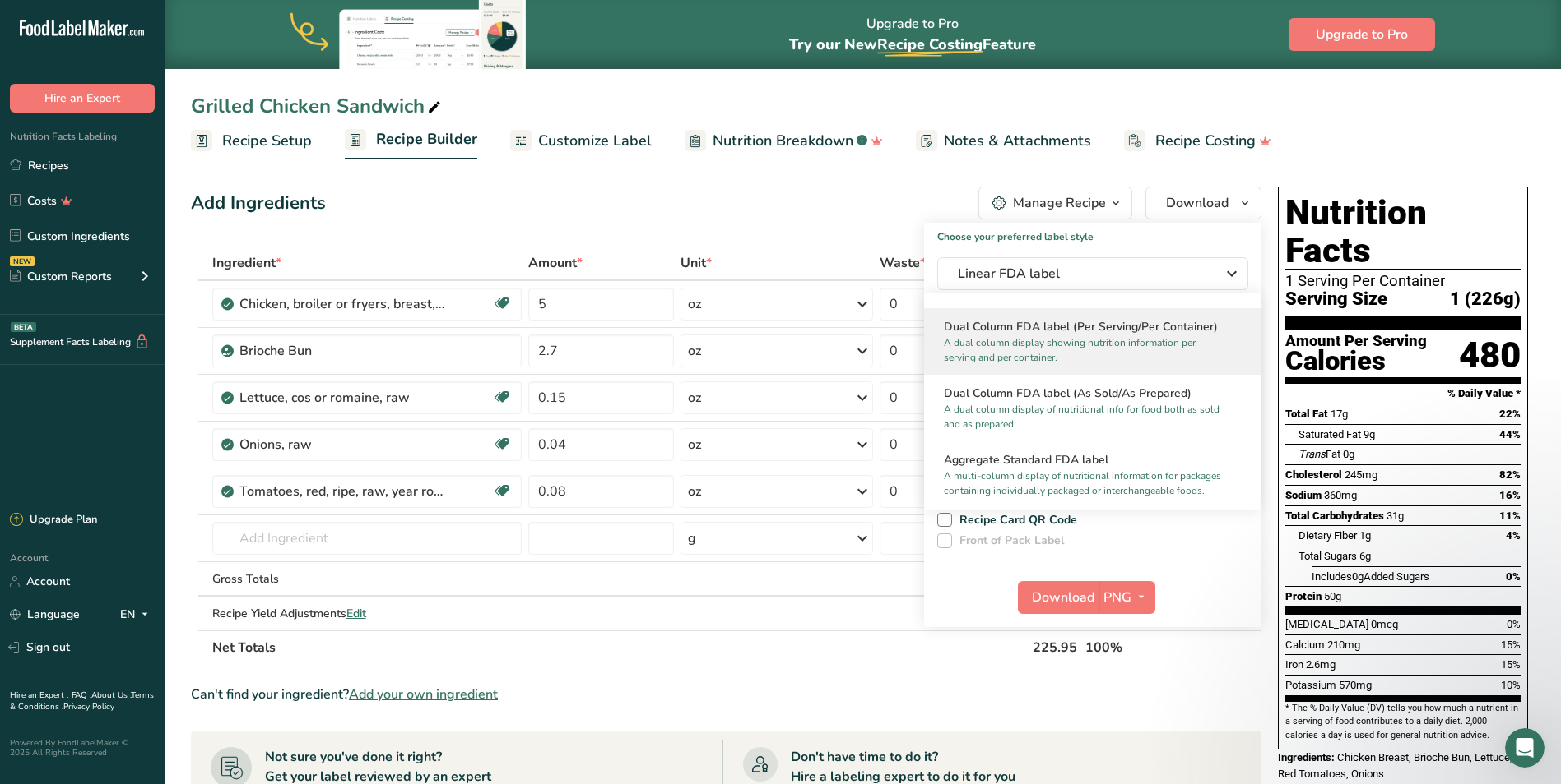
click at [1015, 370] on div "Dual Column FDA label (Per Serving/Per Container) A dual column display showing…" at bounding box center [1093, 342] width 338 height 67
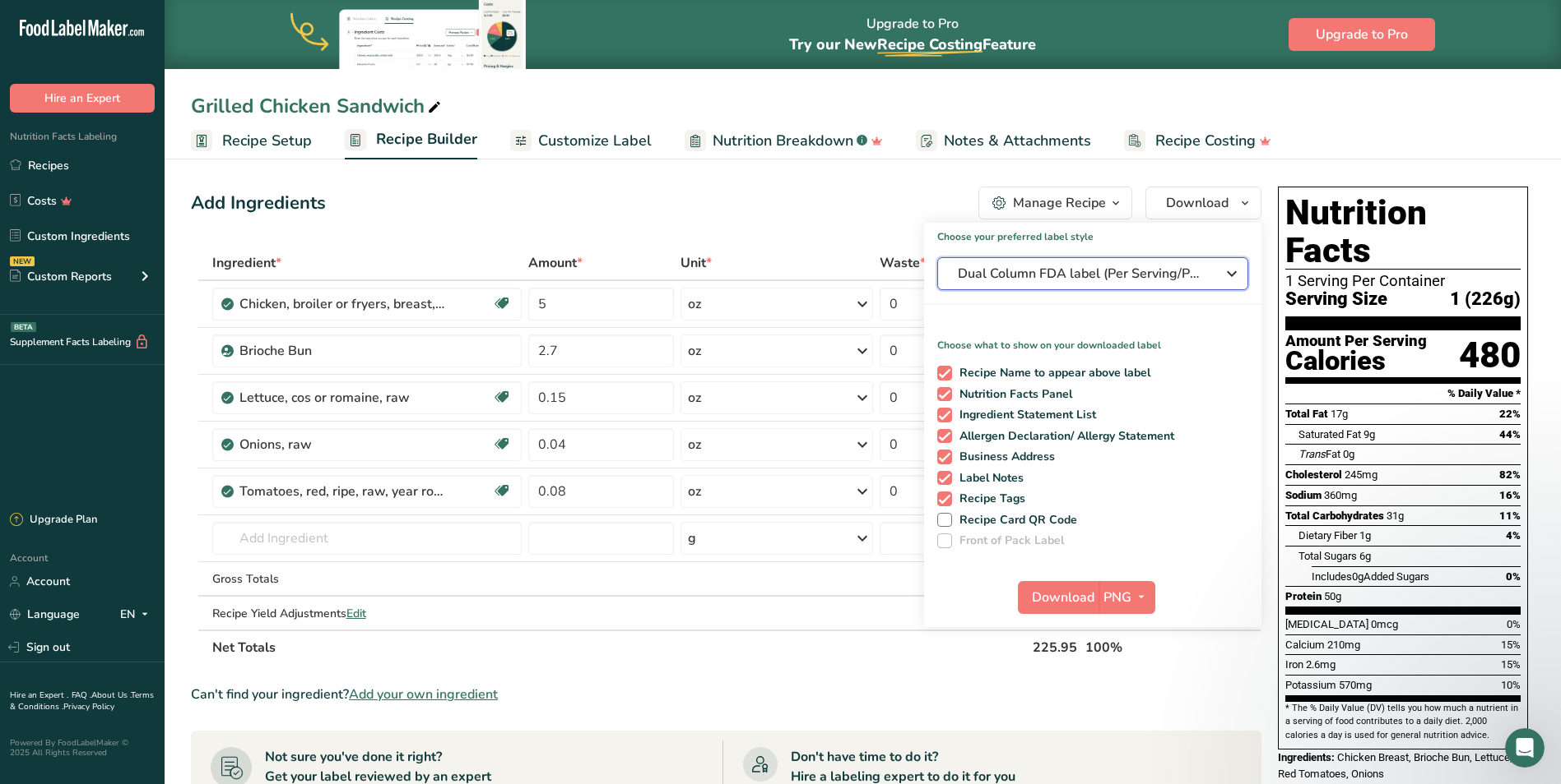
click at [1063, 267] on span "Dual Column FDA label (Per Serving/Per Container)" at bounding box center [1080, 274] width 247 height 20
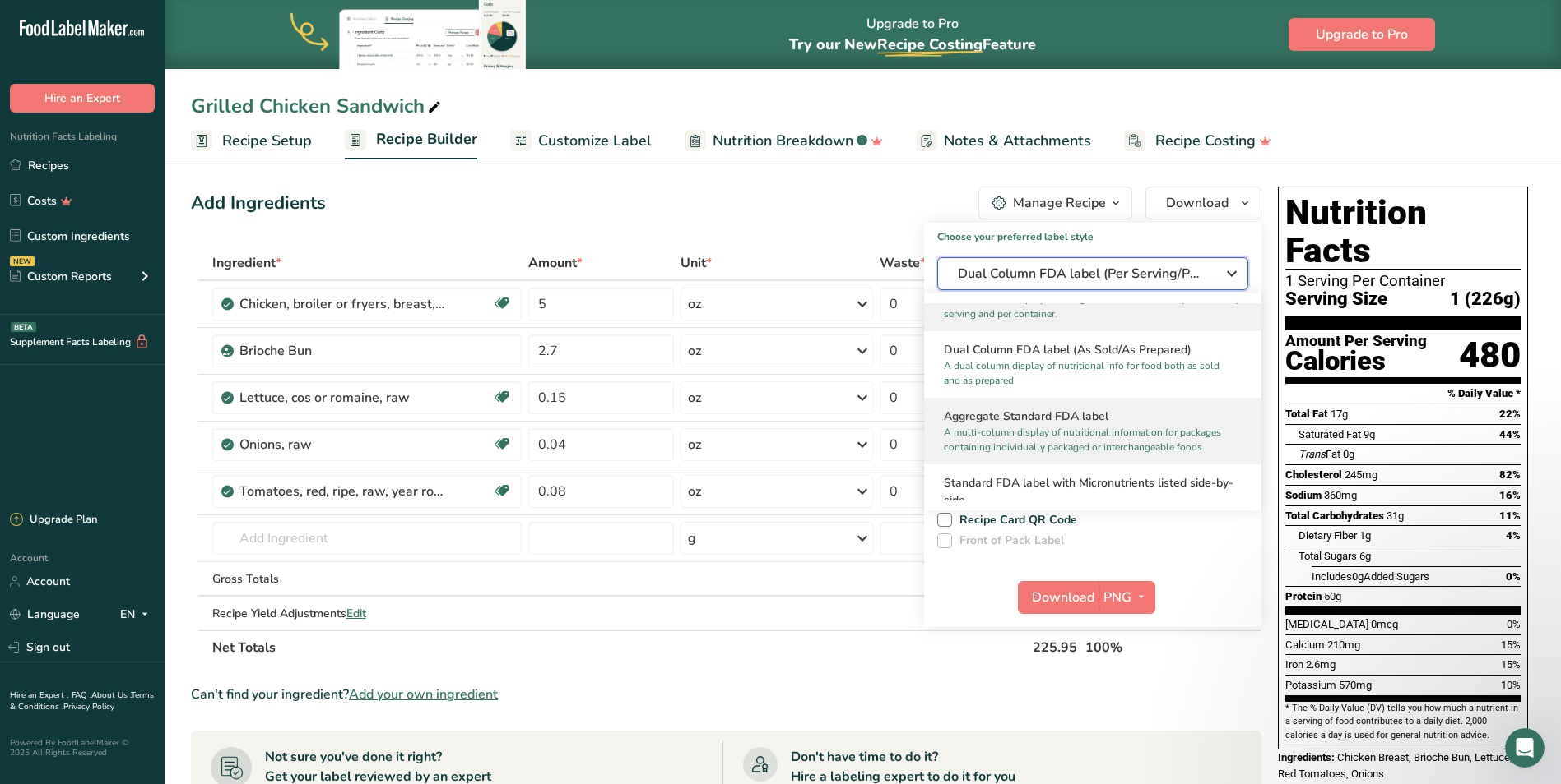
scroll to position [329, 0]
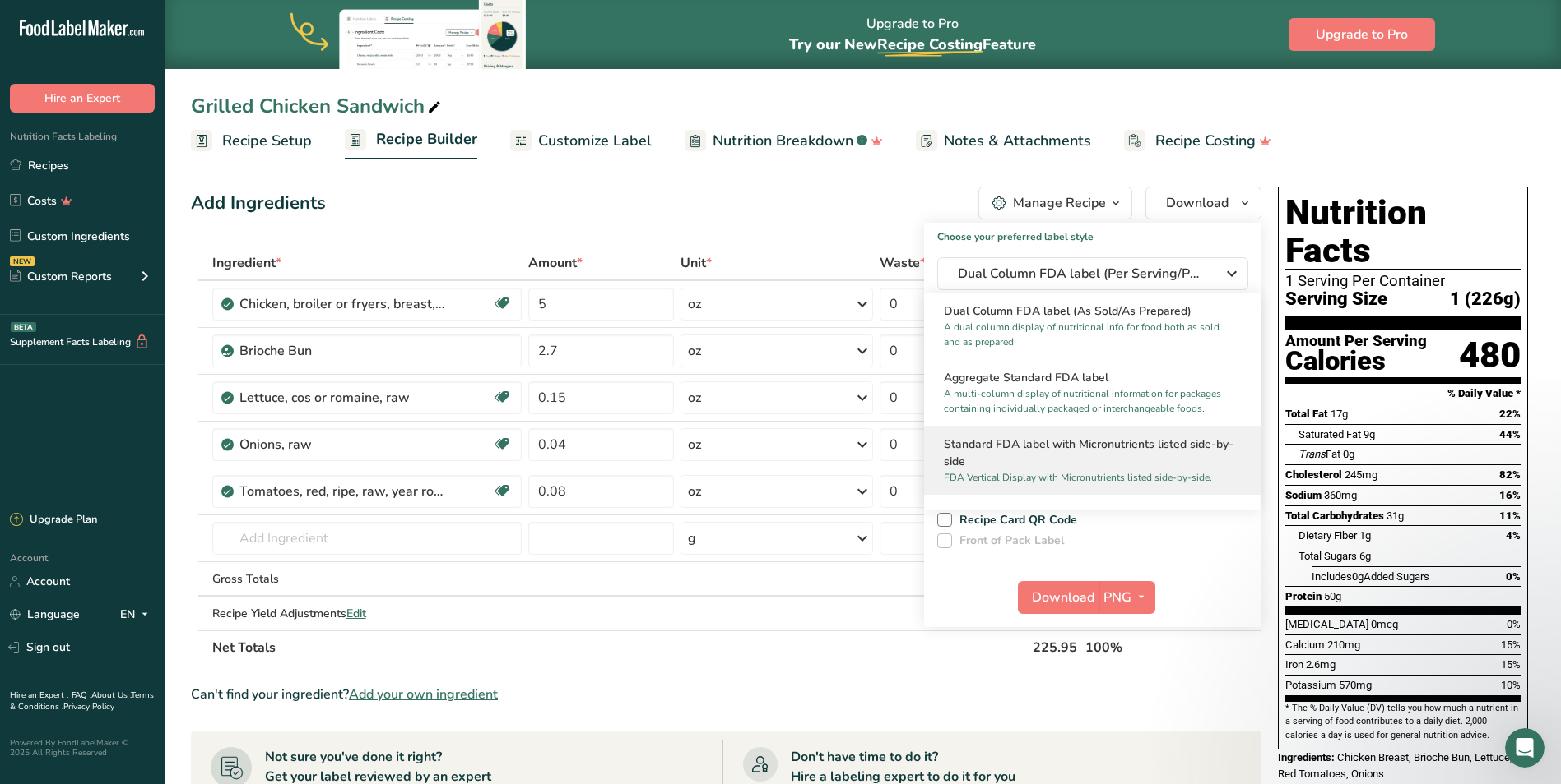
click at [1038, 460] on h2 "Standard FDA label with Micronutrients listed side-by-side" at bounding box center [1092, 452] width 298 height 35
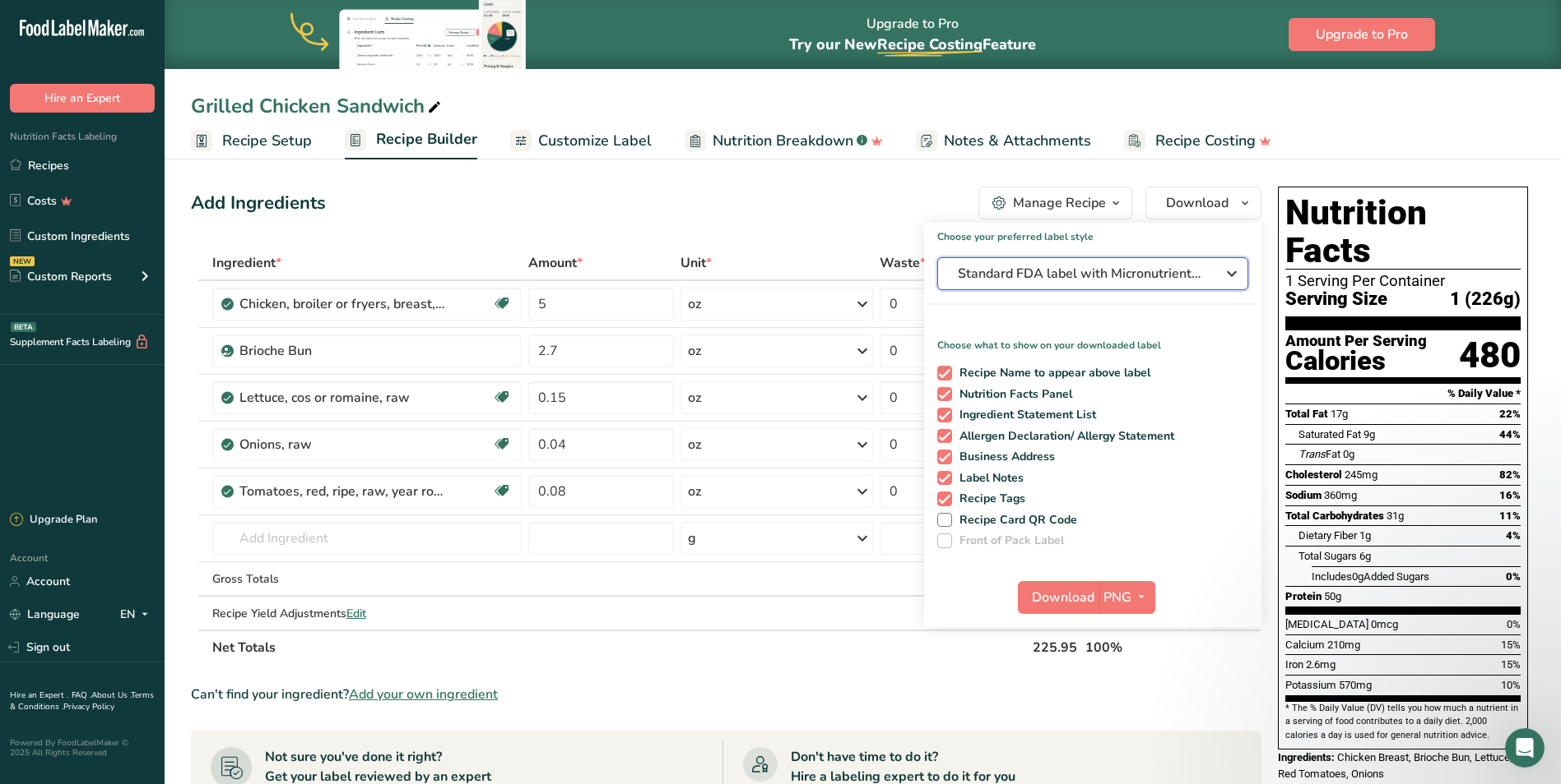
click at [1101, 277] on span "Standard FDA label with Micronutrients listed side-by-side" at bounding box center [1080, 274] width 247 height 20
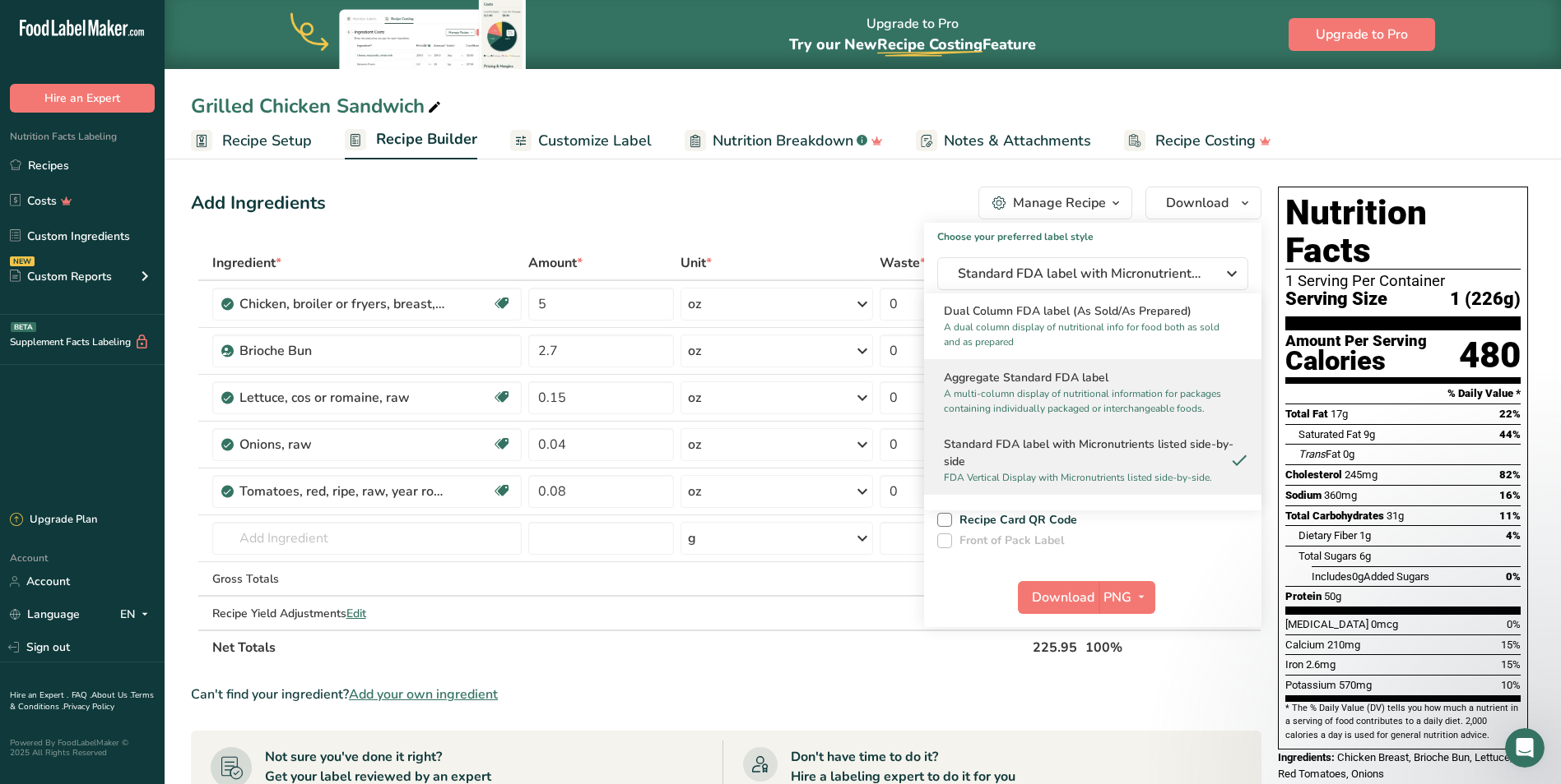
click at [1031, 403] on p "A multi-column display of nutritional information for packages containing indiv…" at bounding box center [1084, 401] width 283 height 30
checkbox input "false"
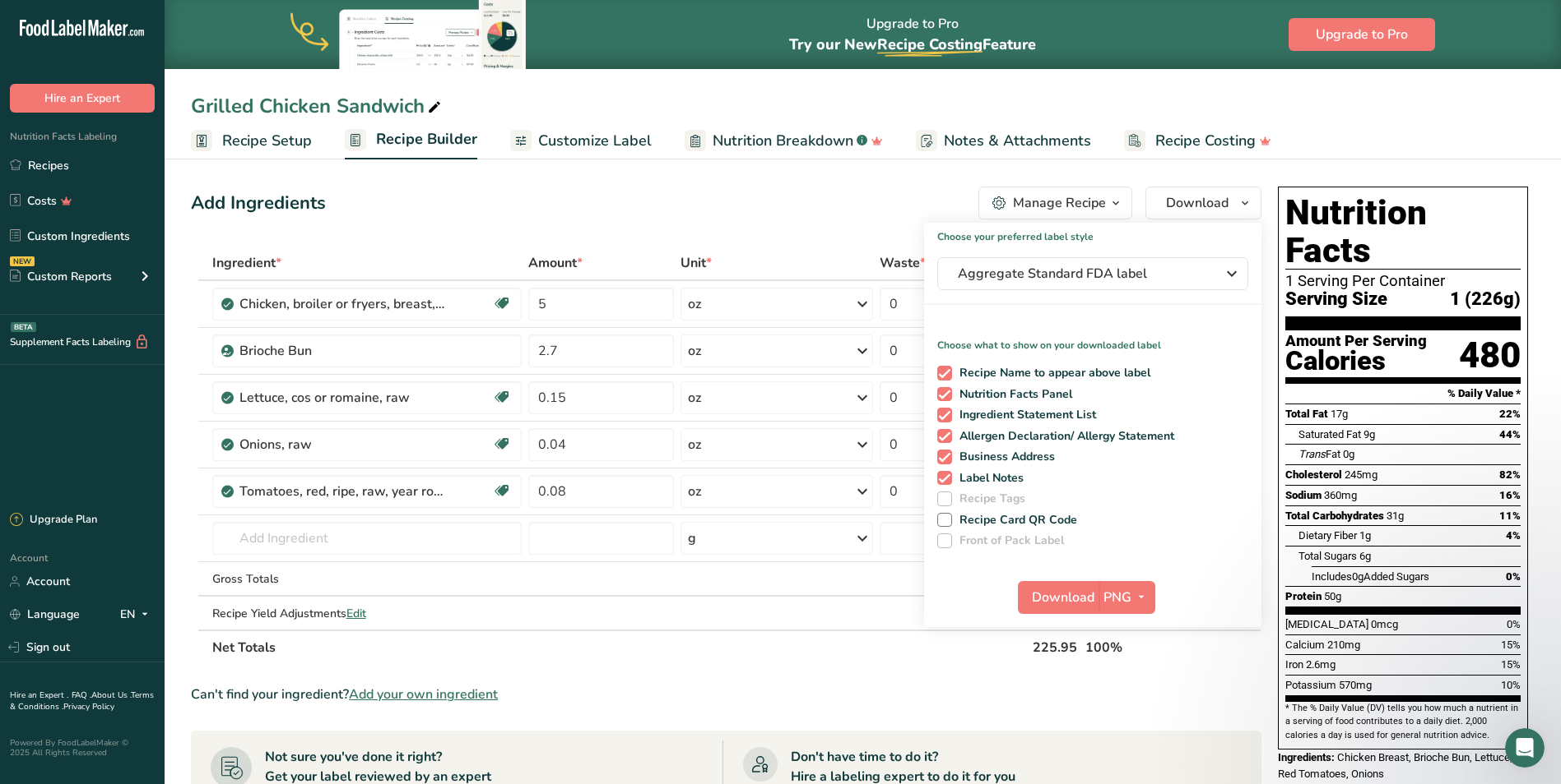
click at [1101, 669] on section "Ingredient * Amount * Unit * Waste * .a-a{fill:#347362;}.b-a{fill:#fff;} Grams …" at bounding box center [726, 711] width 1070 height 931
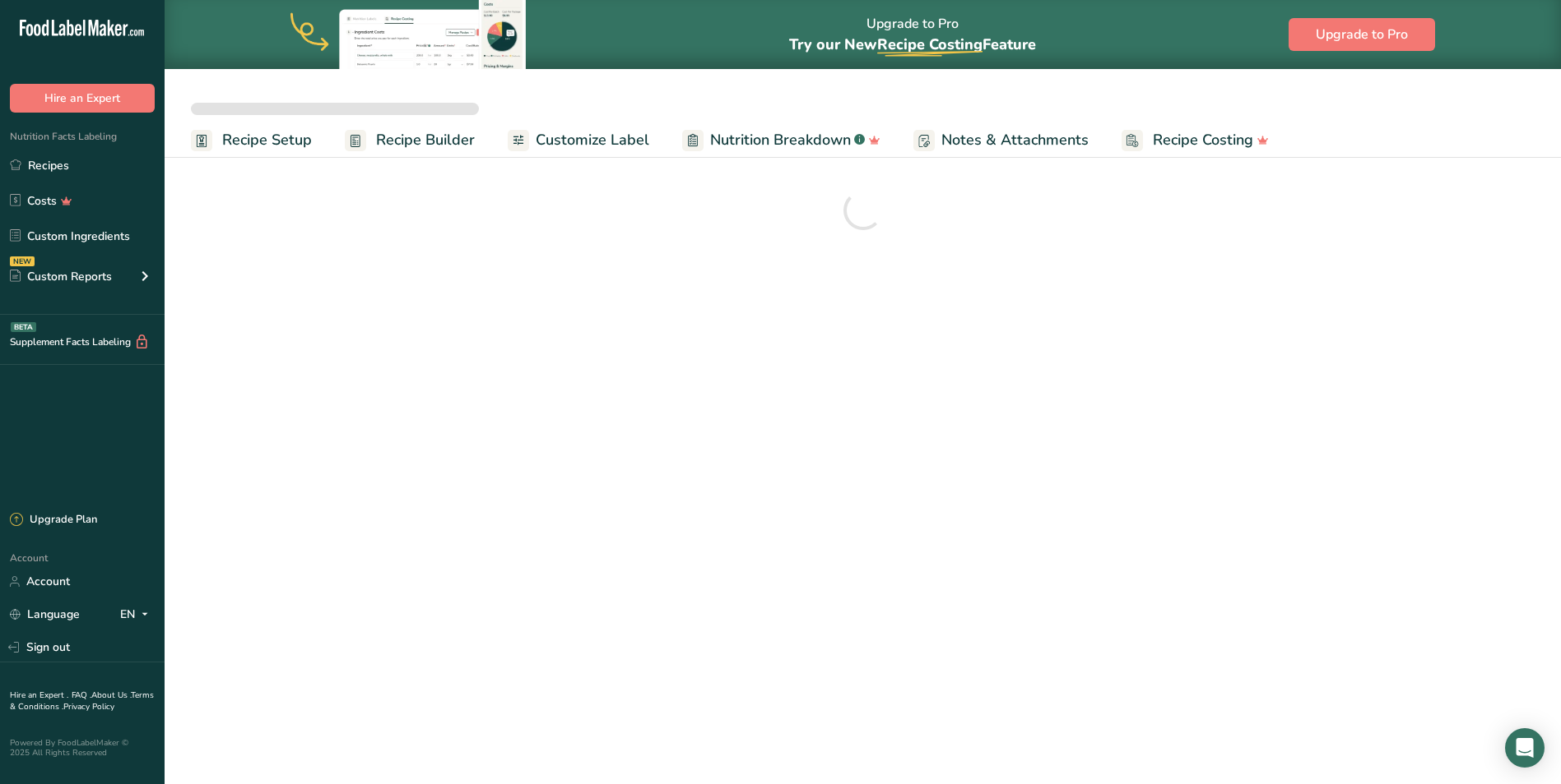
click at [545, 147] on span "Customize Label" at bounding box center [593, 140] width 114 height 22
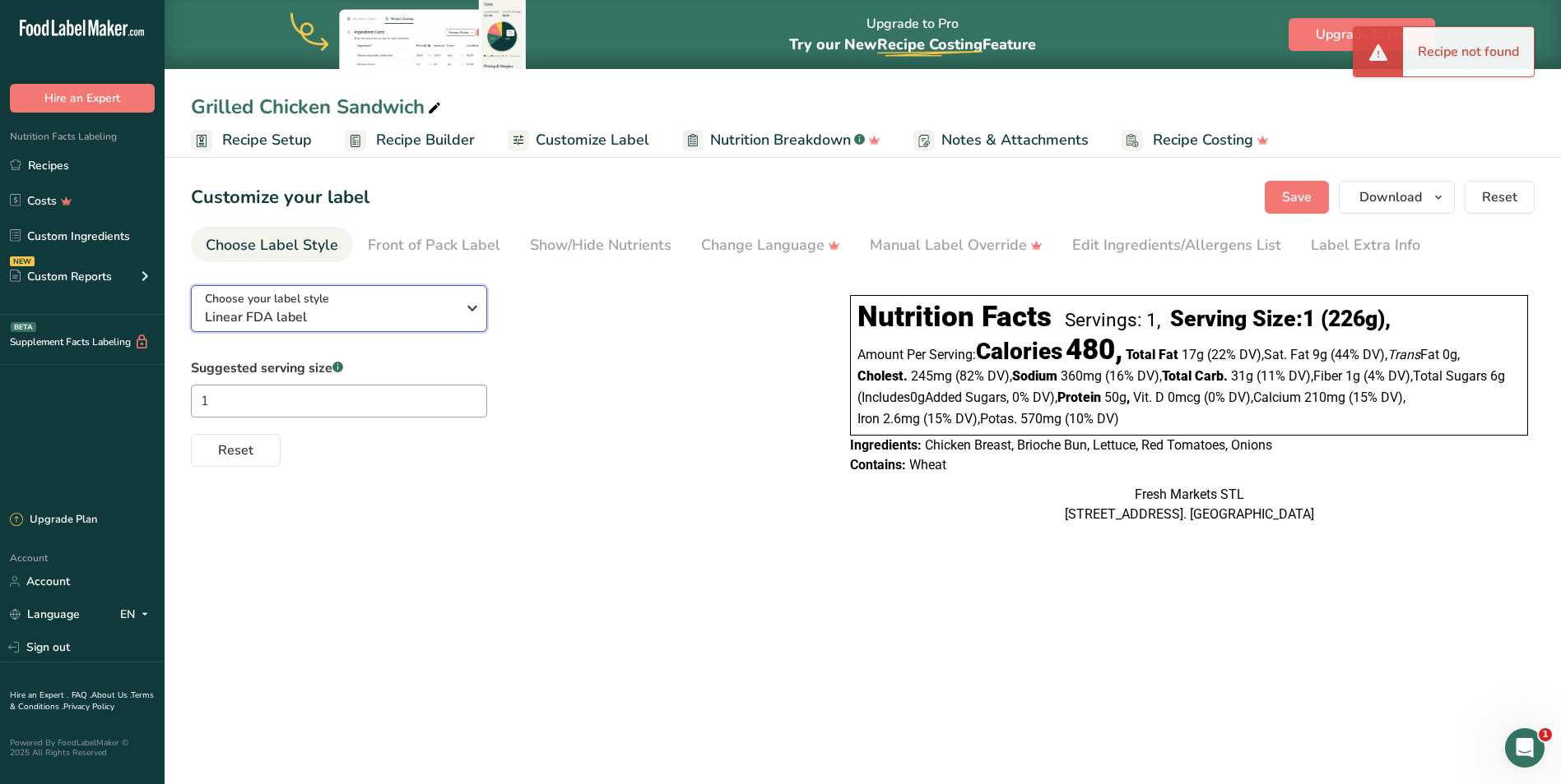
click at [366, 315] on span "Linear FDA label" at bounding box center [330, 318] width 251 height 20
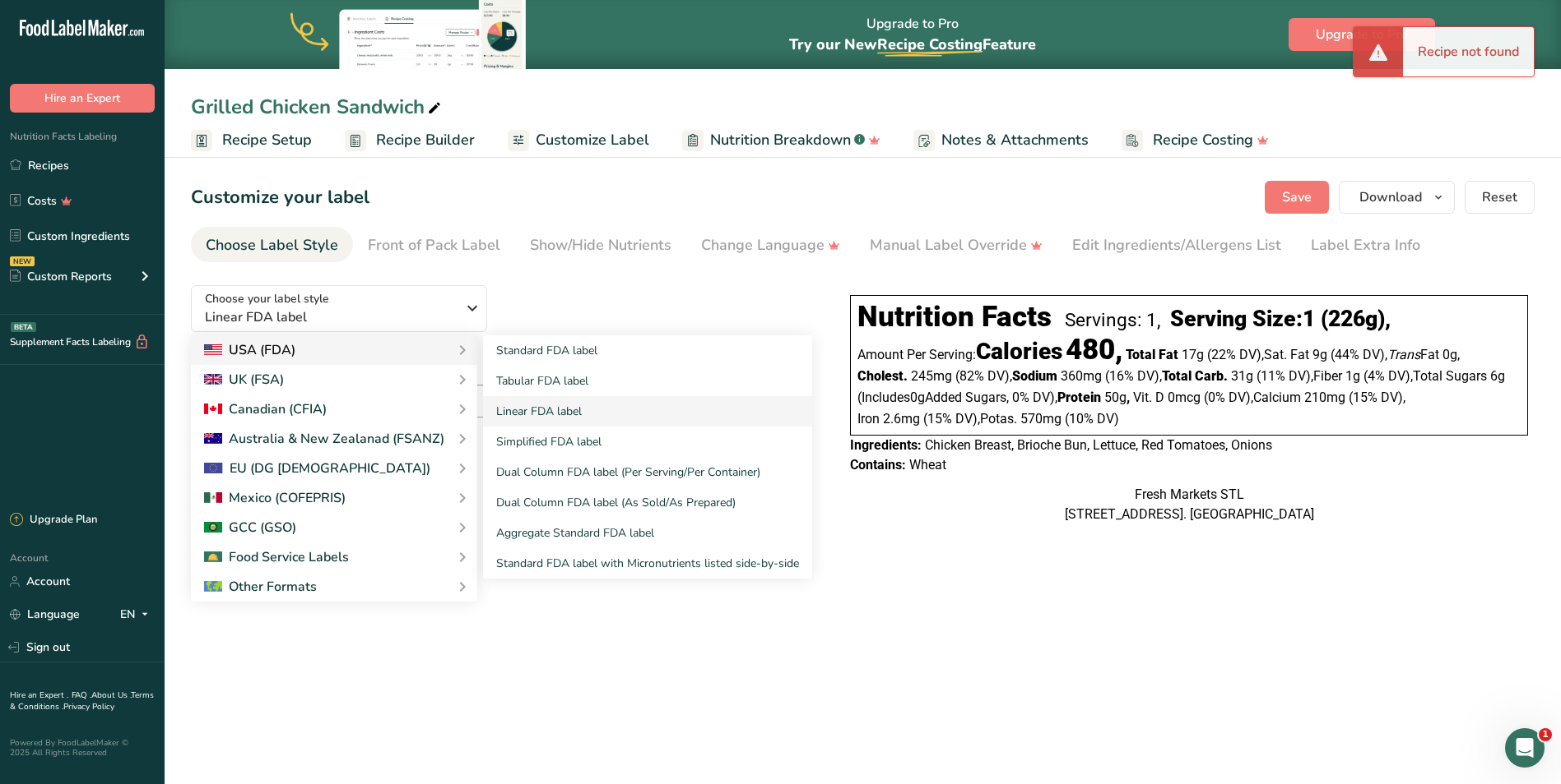
click at [292, 355] on div "USA (FDA)" at bounding box center [249, 351] width 91 height 20
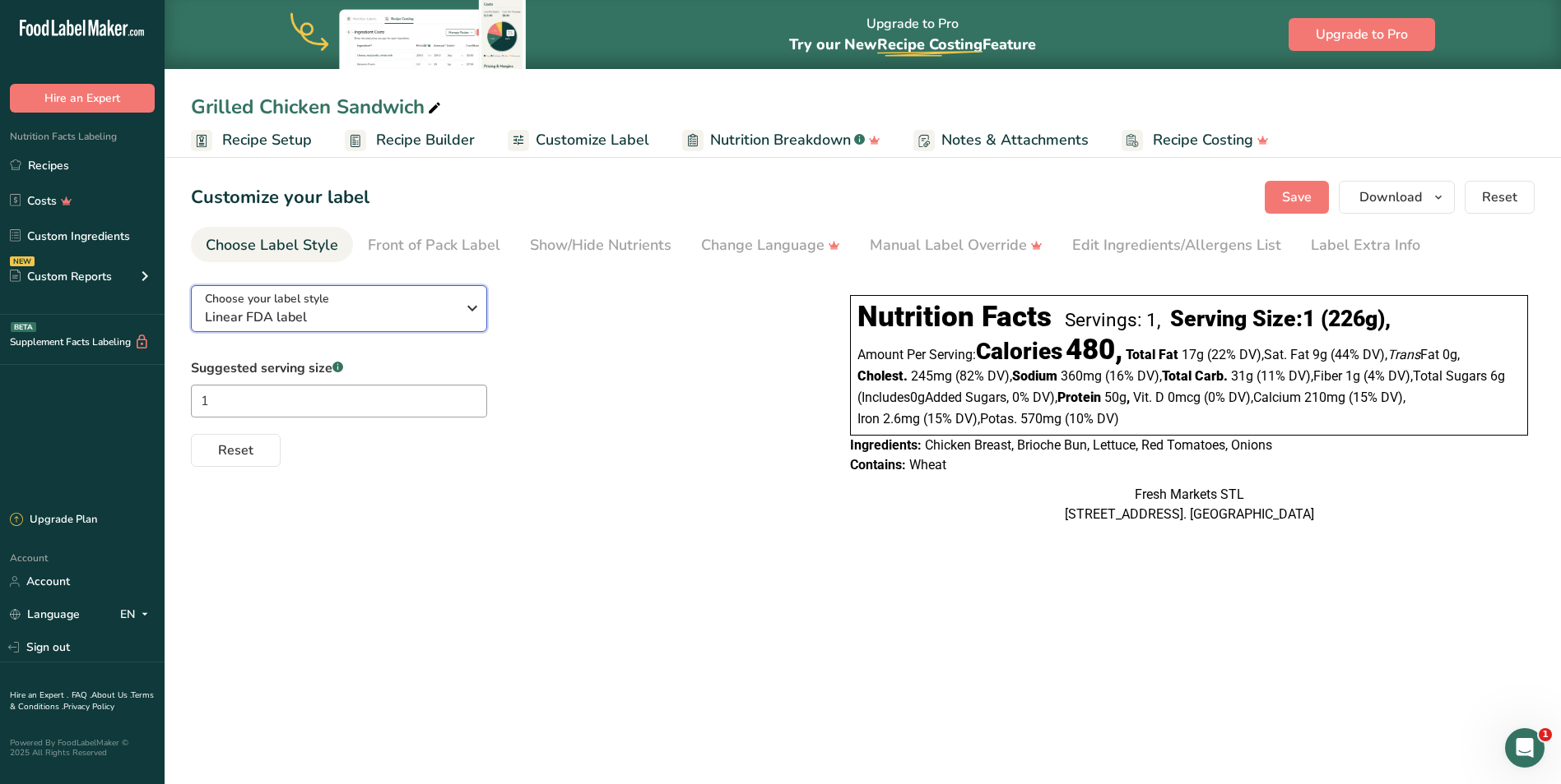
click at [416, 314] on span "Linear FDA label" at bounding box center [330, 318] width 251 height 20
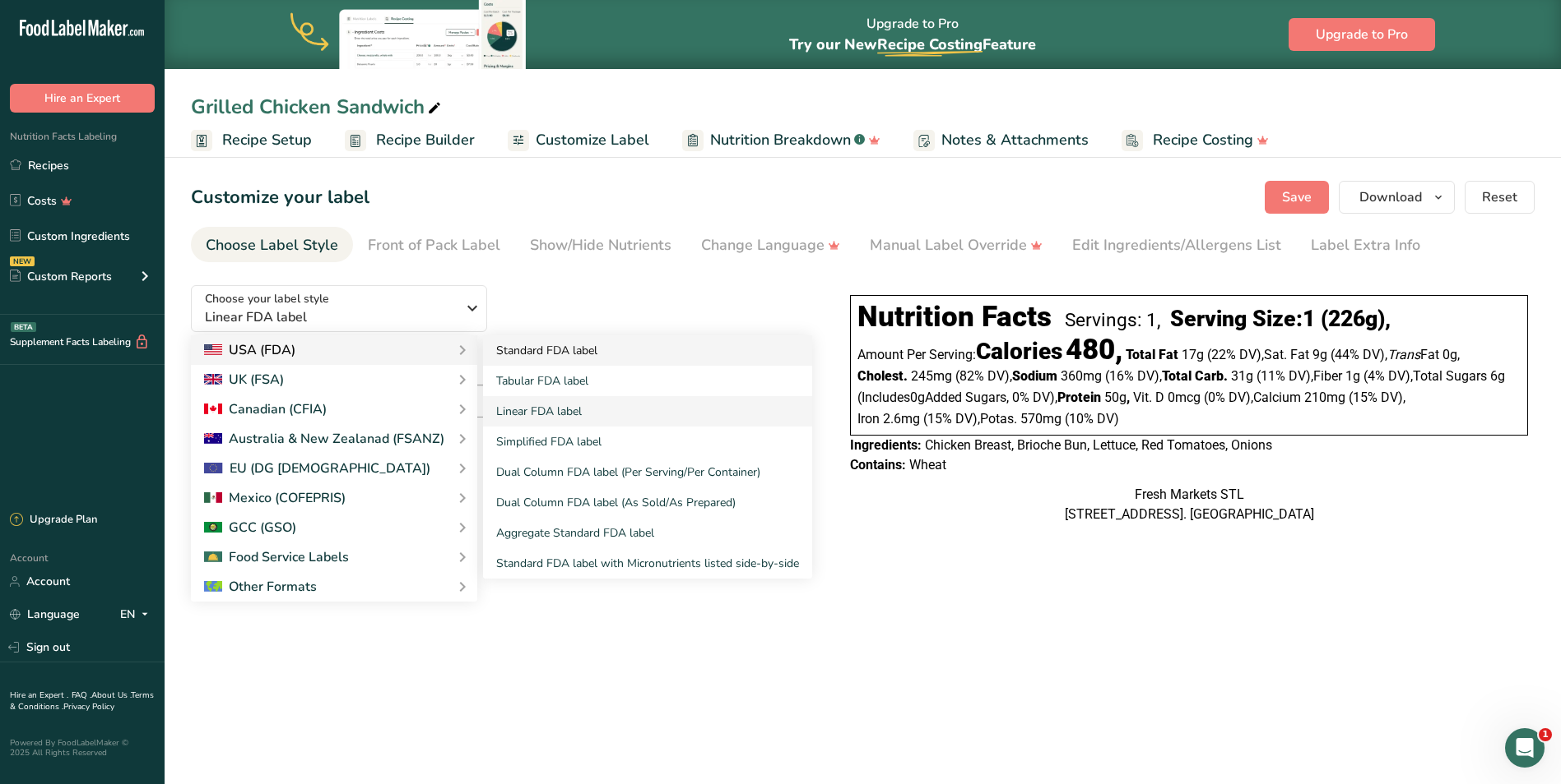
click at [529, 356] on link "Standard FDA label" at bounding box center [647, 351] width 329 height 30
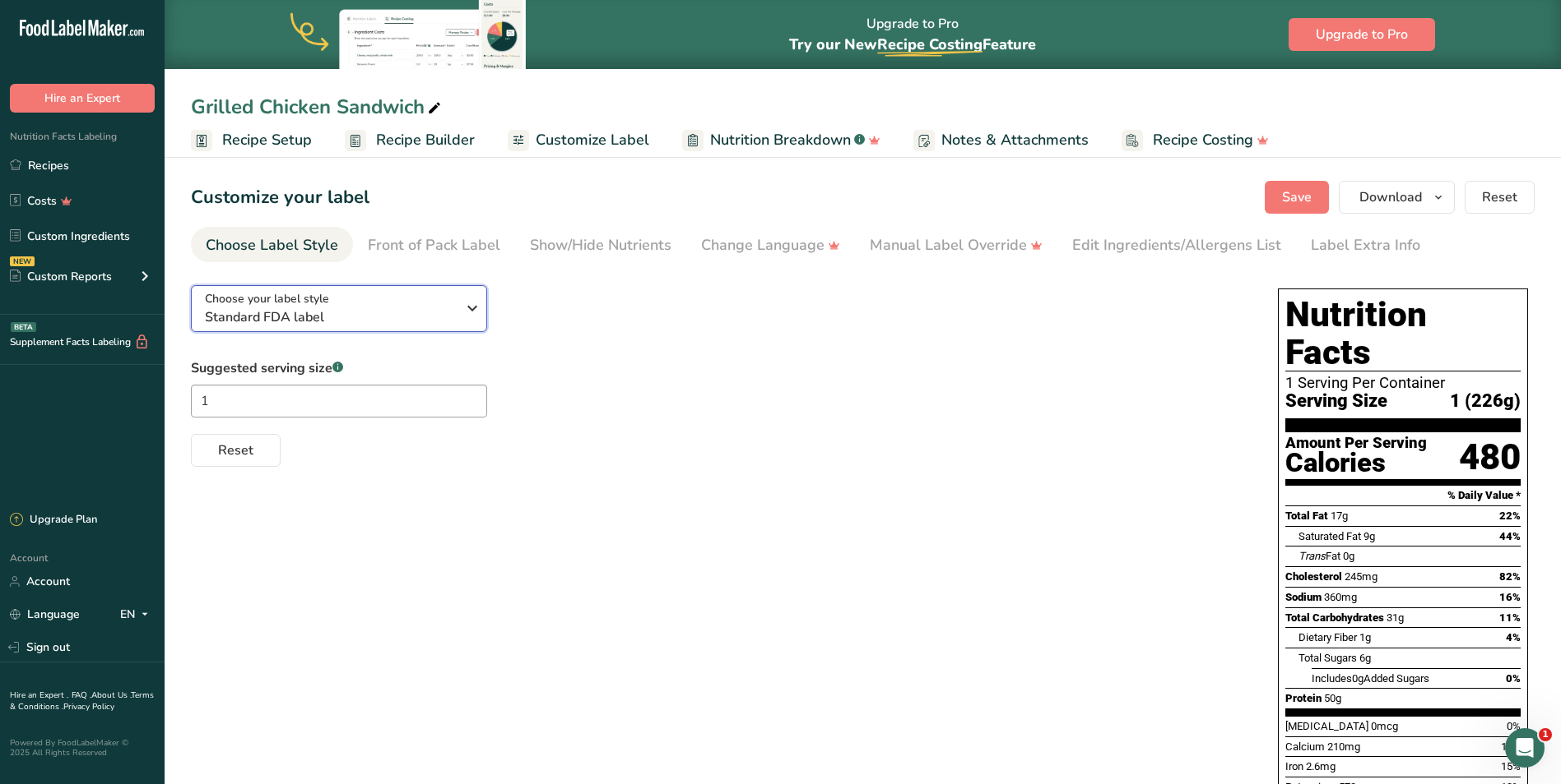
click at [375, 308] on span "Standard FDA label" at bounding box center [330, 318] width 251 height 20
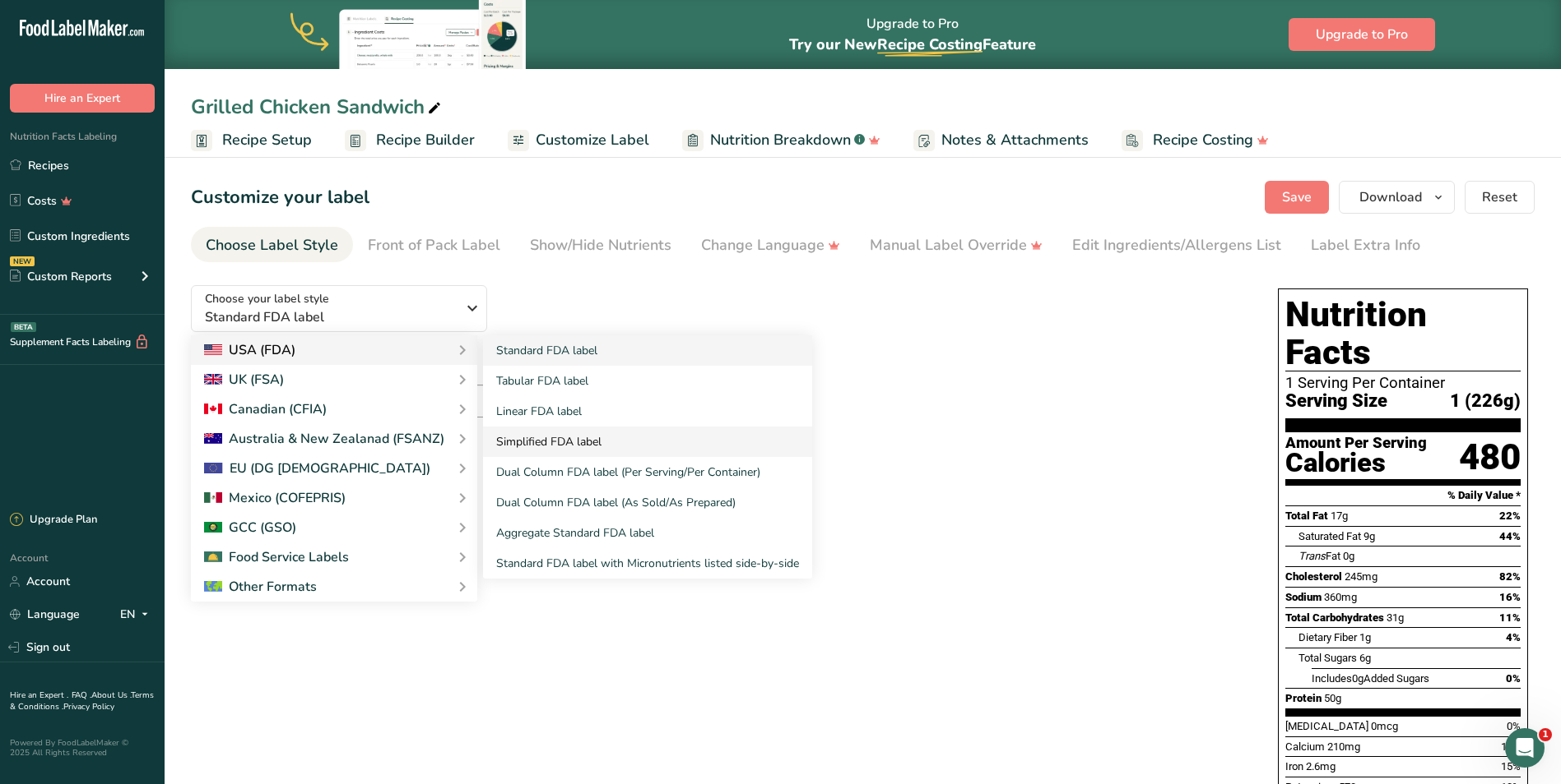
click at [536, 441] on link "Simplified FDA label" at bounding box center [647, 441] width 329 height 30
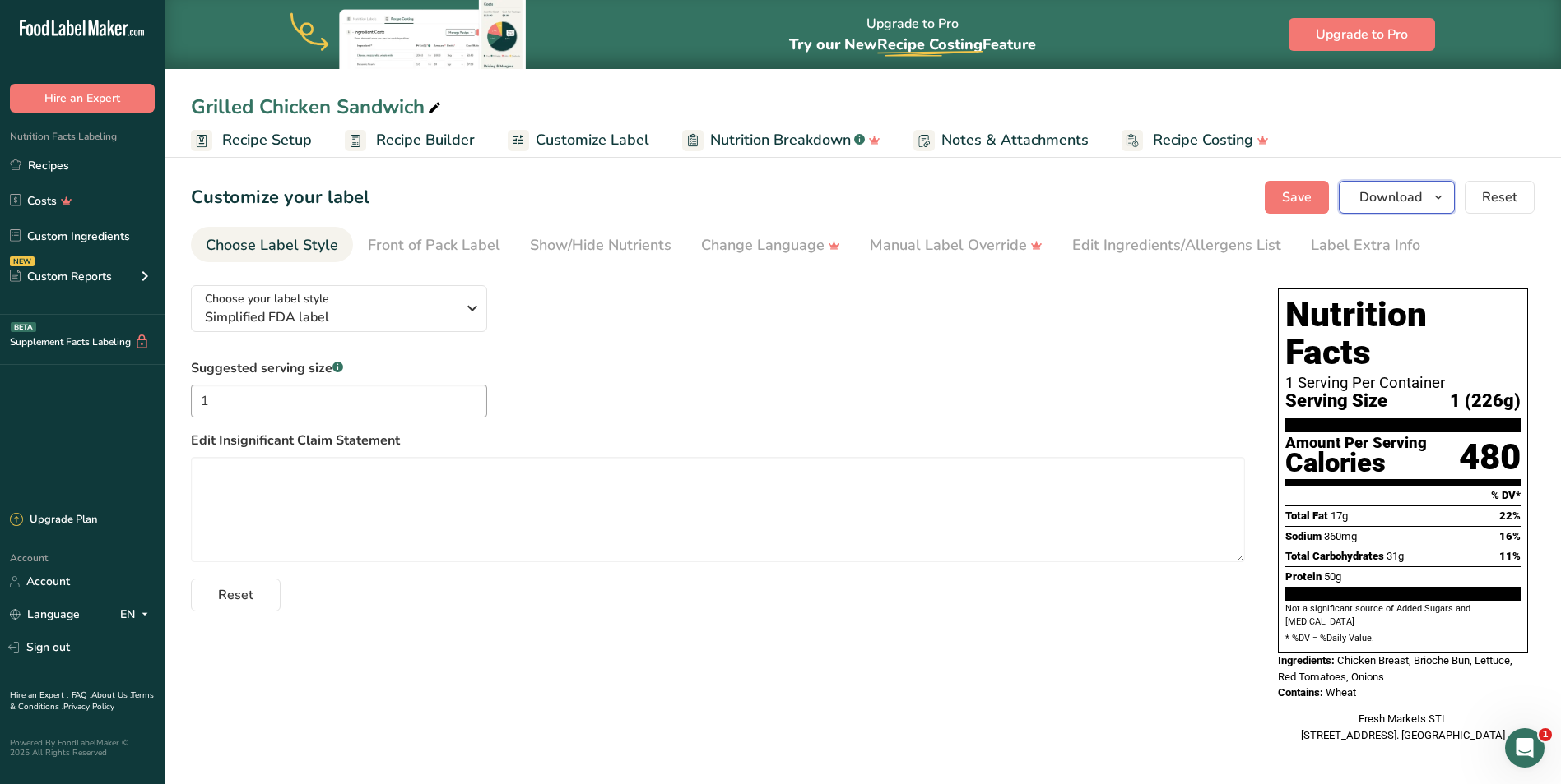
click at [1398, 203] on span "Download" at bounding box center [1390, 198] width 63 height 20
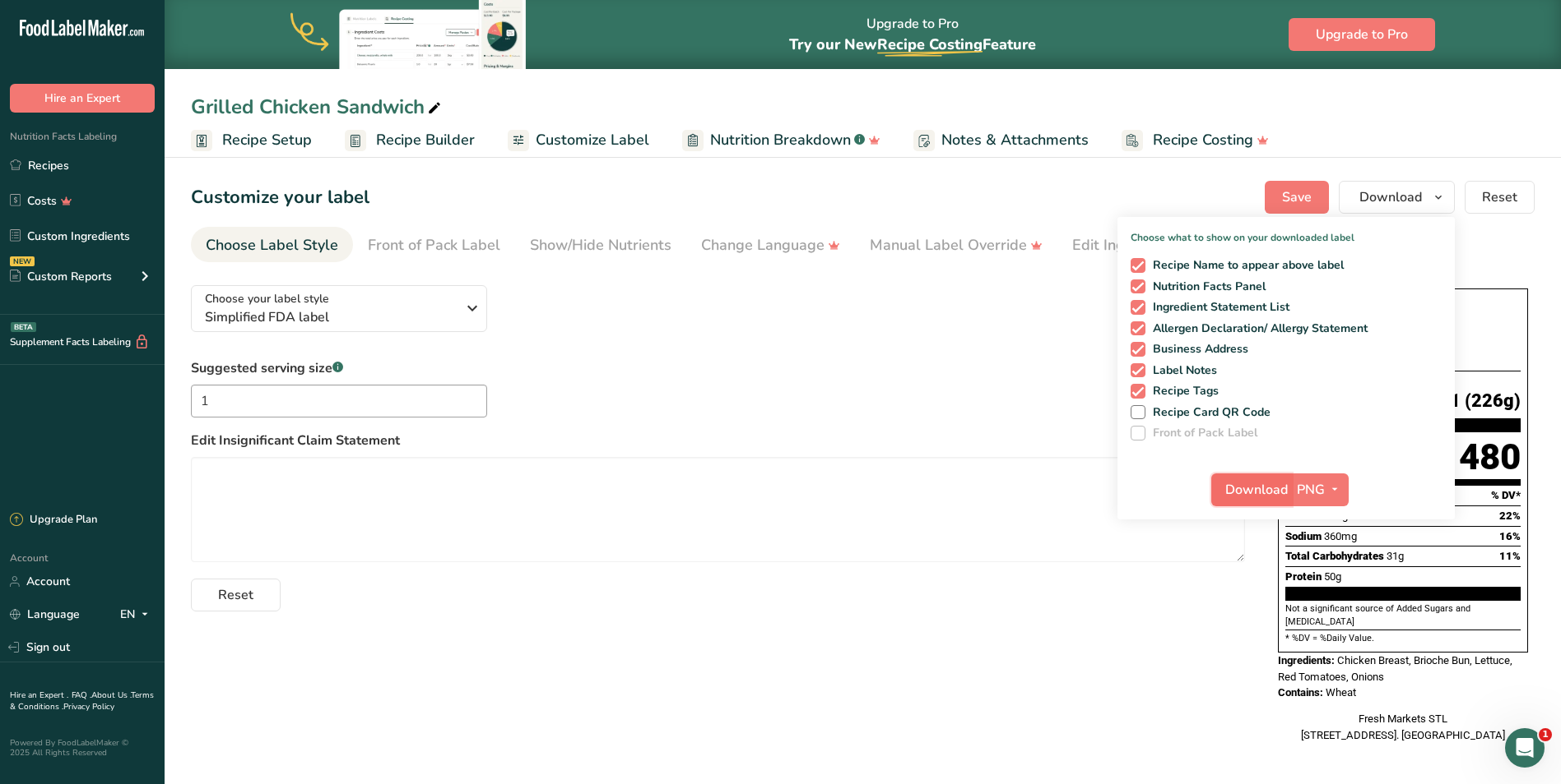
click at [1260, 493] on span "Download" at bounding box center [1256, 490] width 63 height 20
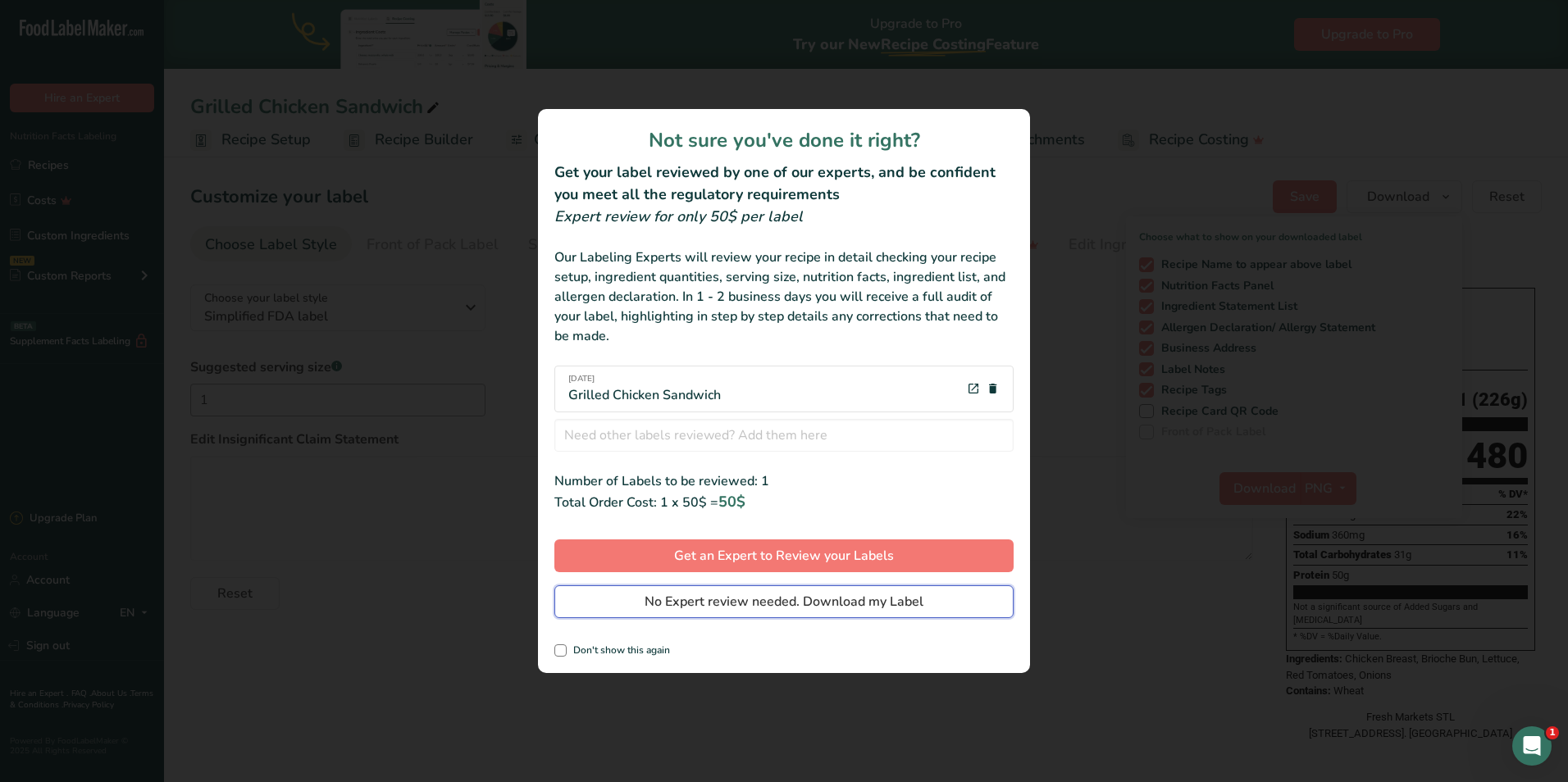
click at [726, 608] on span "No Expert review needed. Download my Label" at bounding box center [784, 602] width 279 height 20
